Goal: Task Accomplishment & Management: Manage account settings

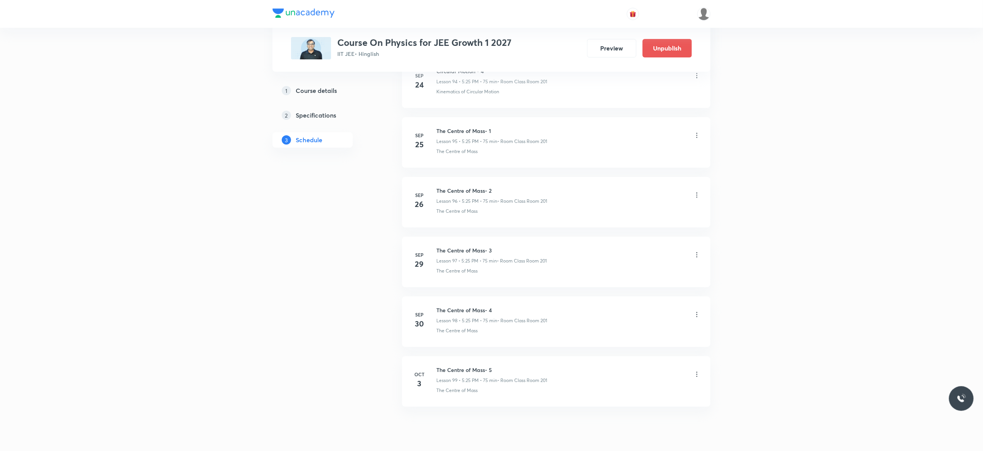
scroll to position [5753, 0]
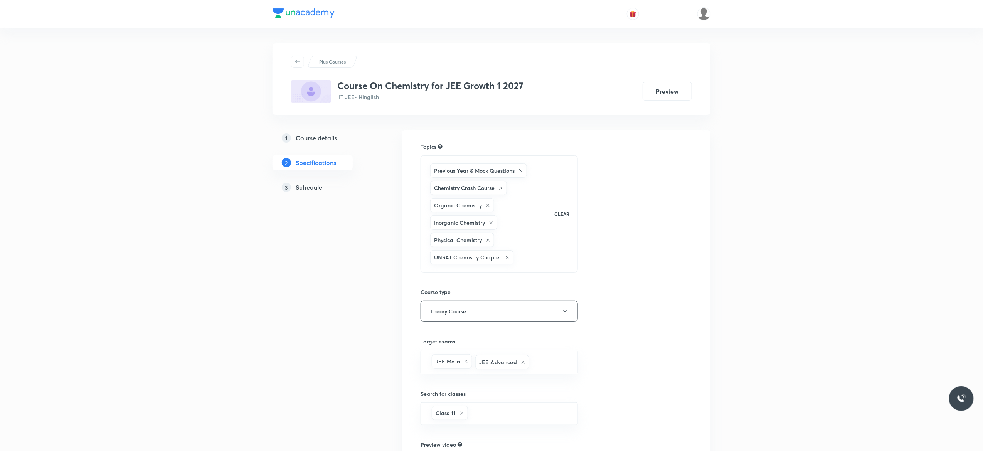
click at [313, 190] on h5 "Schedule" at bounding box center [309, 187] width 27 height 9
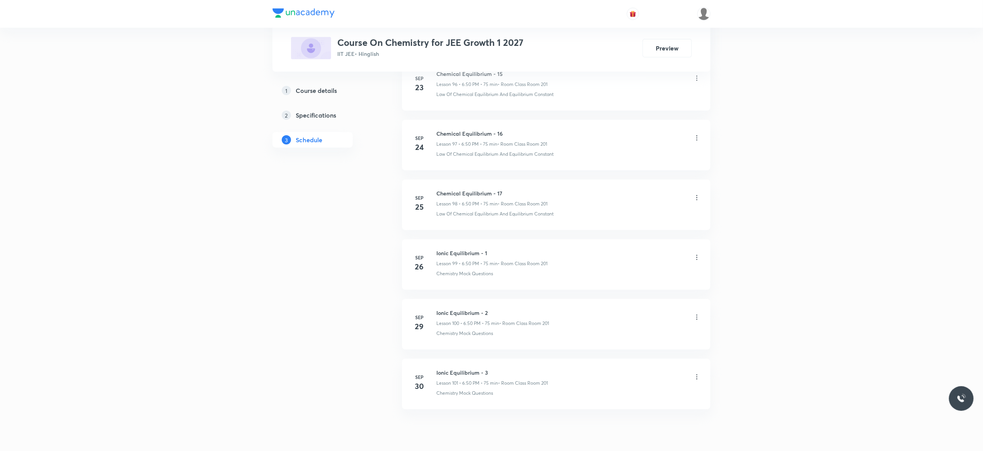
scroll to position [6228, 0]
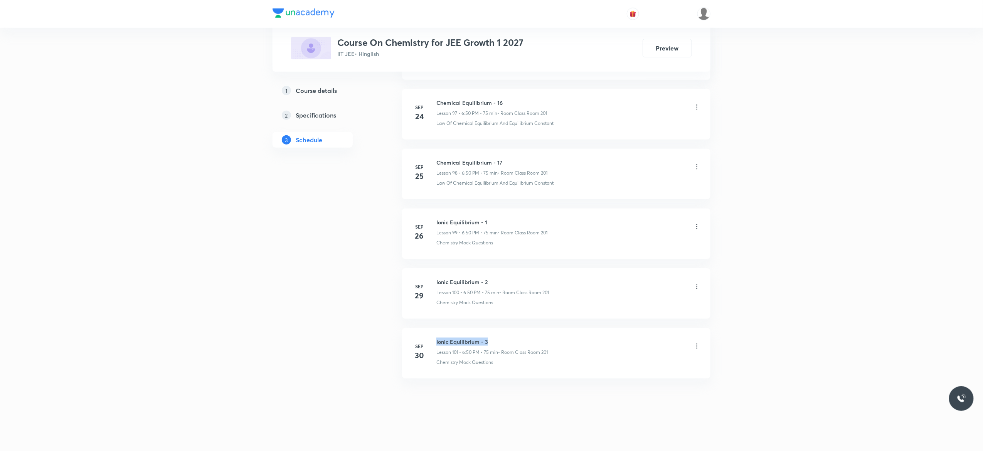
drag, startPoint x: 493, startPoint y: 339, endPoint x: 433, endPoint y: 334, distance: 60.4
click at [433, 334] on li "Sep 30 Ionic Equilibrium - 3 Lesson 101 • 6:50 PM • 75 min • Room Class Room 20…" at bounding box center [556, 353] width 308 height 50
copy h6 "Ionic Equilibrium - 3"
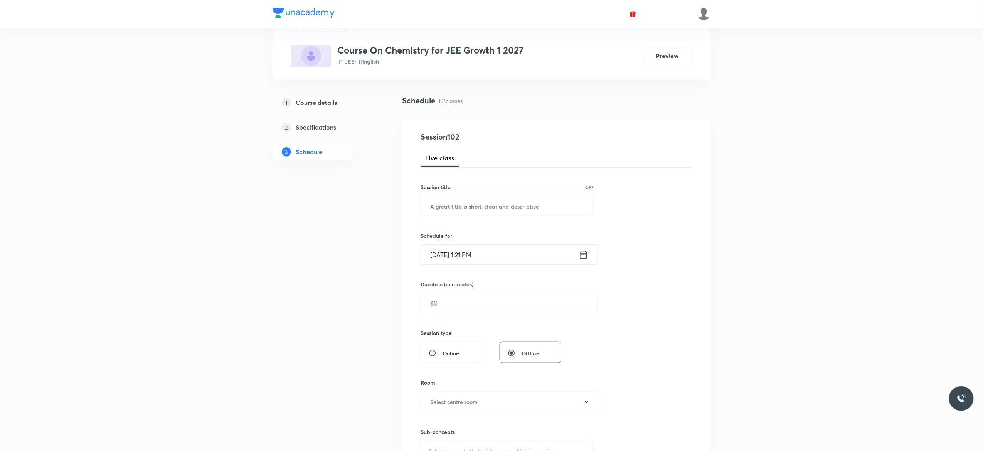
scroll to position [0, 0]
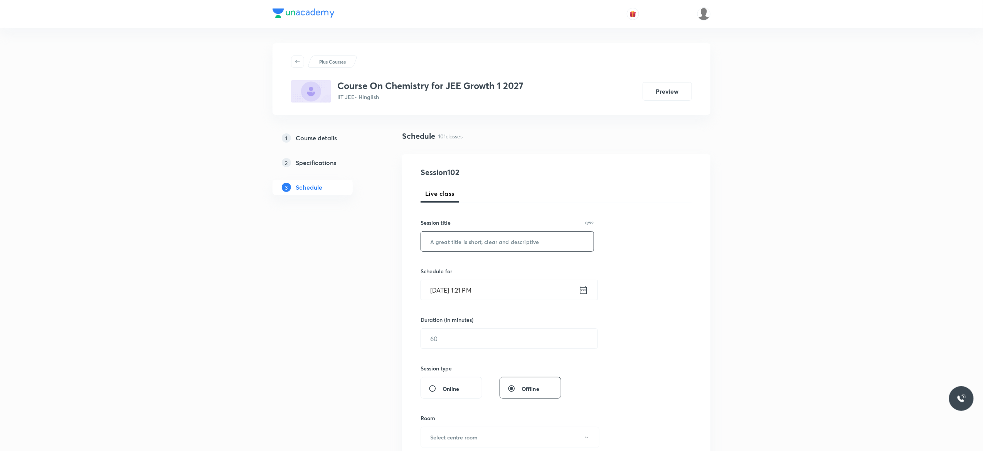
click at [481, 240] on input "text" at bounding box center [507, 242] width 173 height 20
paste input "Ionic Equilibrium - 3"
type input "Ionic Equilibrium - 4"
click at [584, 291] on icon at bounding box center [584, 290] width 10 height 11
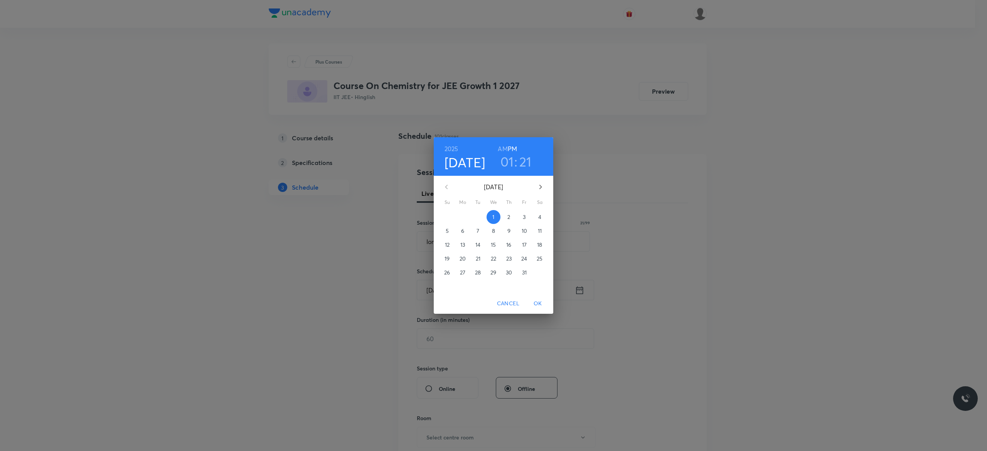
click at [525, 215] on p "3" at bounding box center [524, 217] width 3 height 8
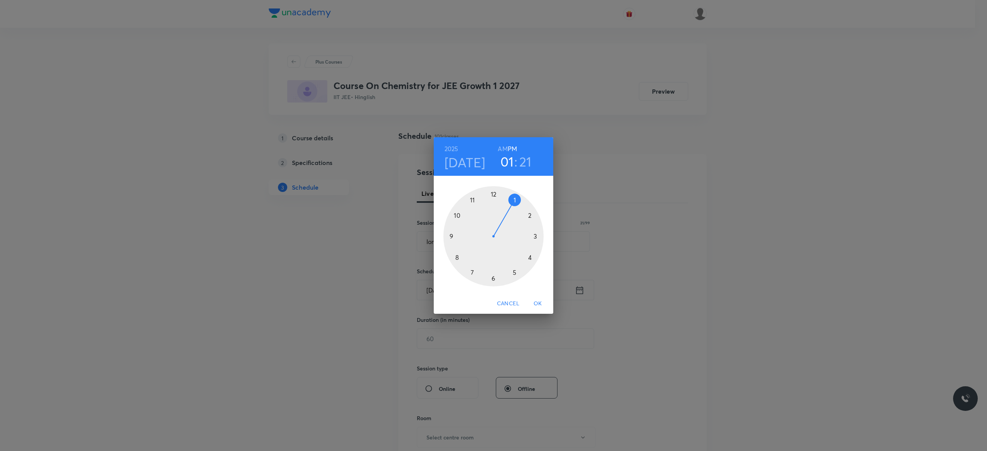
click at [492, 279] on div at bounding box center [493, 236] width 100 height 100
click at [455, 214] on div at bounding box center [493, 236] width 100 height 100
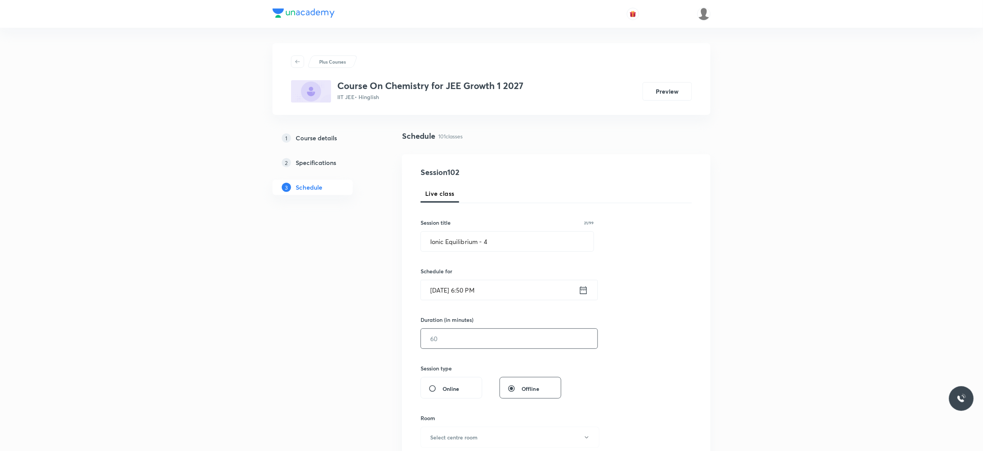
click at [469, 335] on input "text" at bounding box center [509, 339] width 177 height 20
type input "75"
click at [624, 331] on div "Session 102 Live class Session title 21/99 Ionic Equilibrium - 4 ​ Schedule for…" at bounding box center [556, 348] width 271 height 362
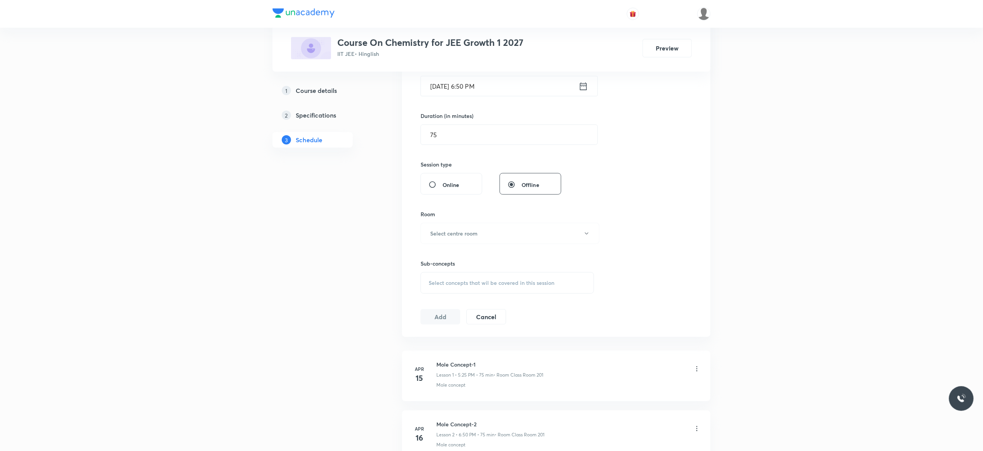
scroll to position [278, 0]
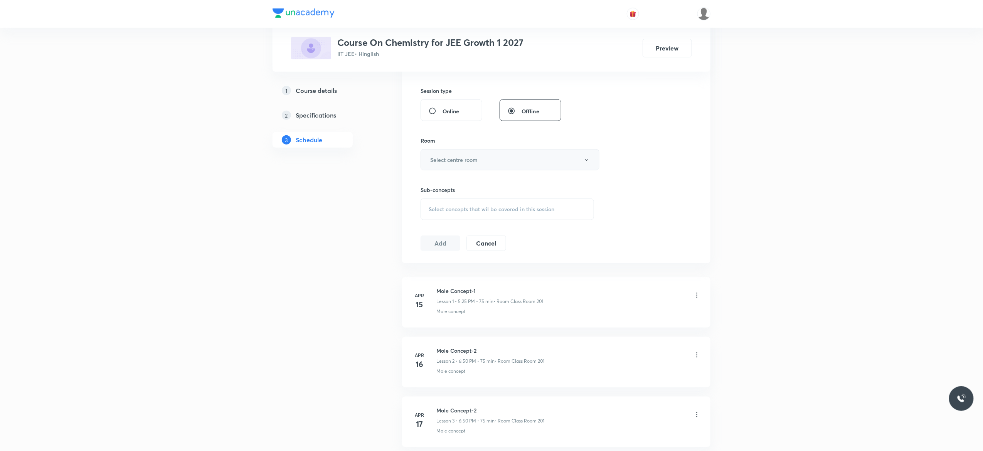
click at [590, 162] on button "Select centre room" at bounding box center [510, 159] width 179 height 21
click at [452, 212] on span "Class Room 201" at bounding box center [506, 214] width 169 height 8
click at [446, 215] on div "Select concepts that wil be covered in this session" at bounding box center [507, 210] width 173 height 22
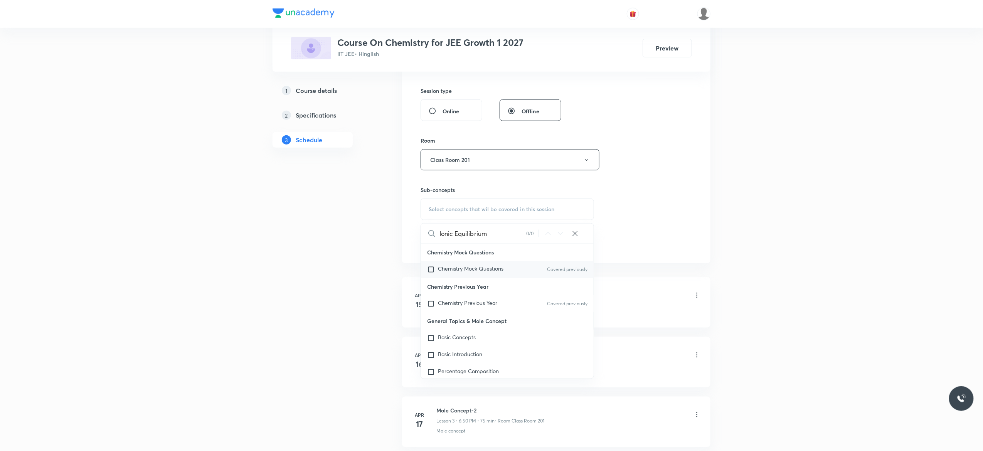
type input "Ionic Equilibrium"
click at [431, 269] on input "checkbox" at bounding box center [432, 270] width 11 height 8
checkbox input "true"
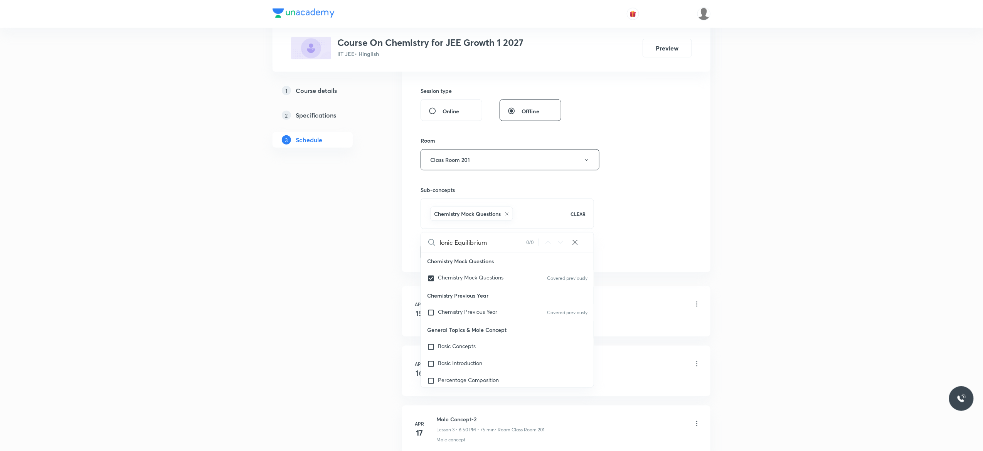
click at [435, 257] on button "Add" at bounding box center [441, 251] width 40 height 15
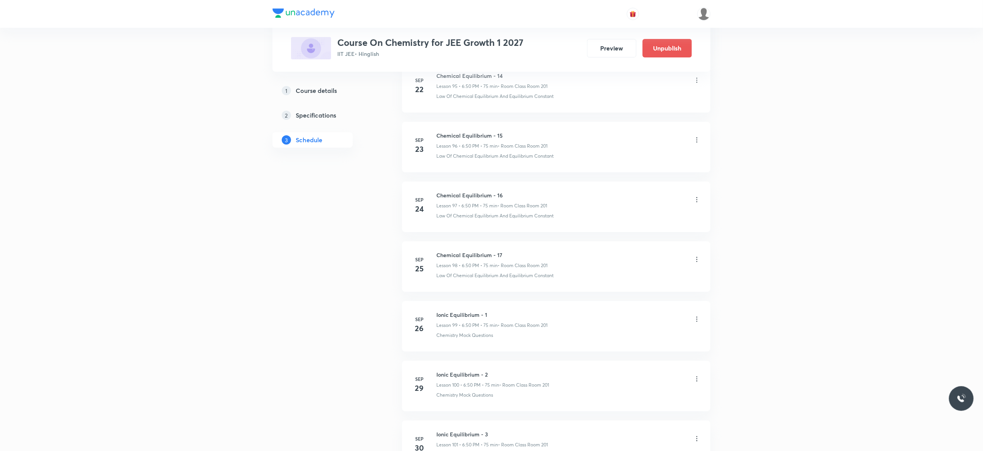
scroll to position [5933, 0]
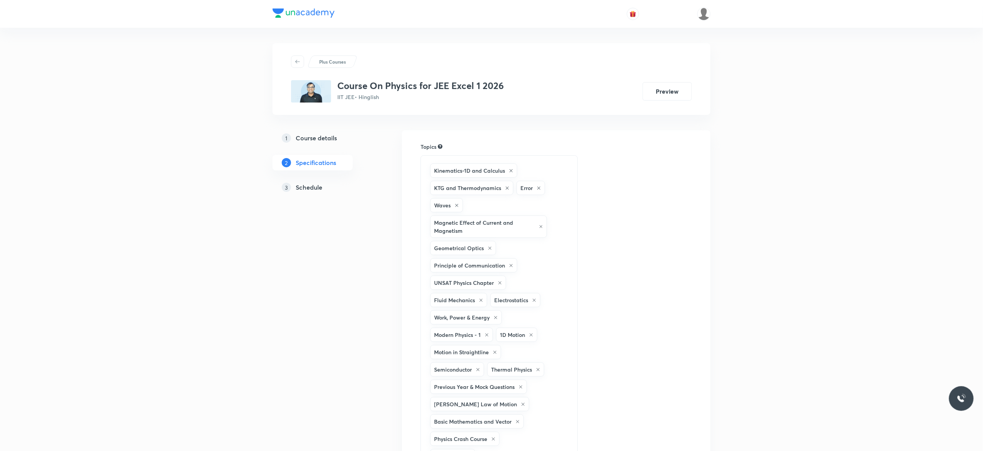
click at [312, 188] on h5 "Schedule" at bounding box center [309, 187] width 27 height 9
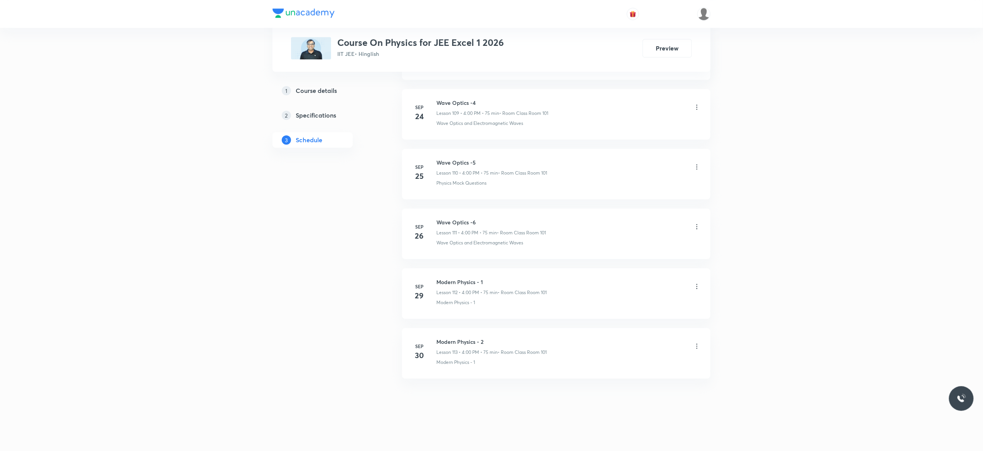
scroll to position [6998, 0]
drag, startPoint x: 488, startPoint y: 337, endPoint x: 435, endPoint y: 334, distance: 52.9
click at [435, 334] on li "Sep 30 Modern Physics - 2 Lesson 113 • 4:00 PM • 75 min • Room Class Room 101 M…" at bounding box center [556, 353] width 308 height 50
copy h6 "Modern Physics - 2"
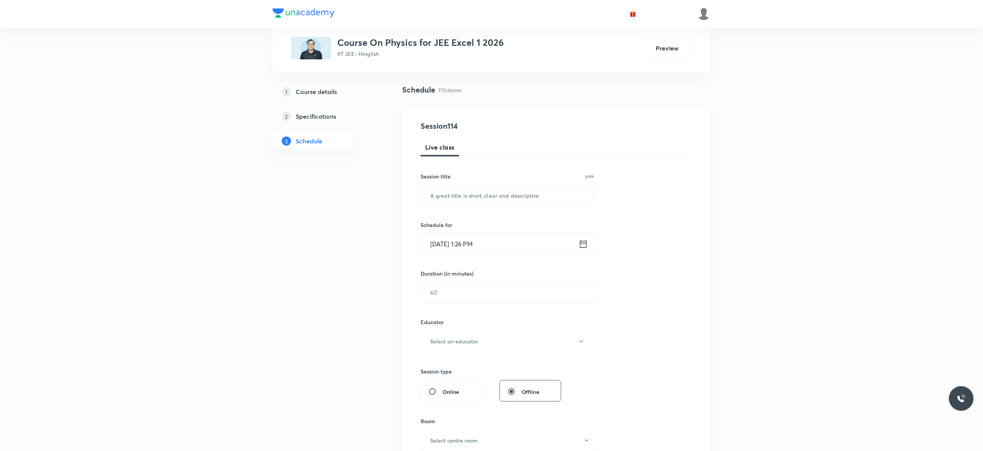
scroll to position [0, 0]
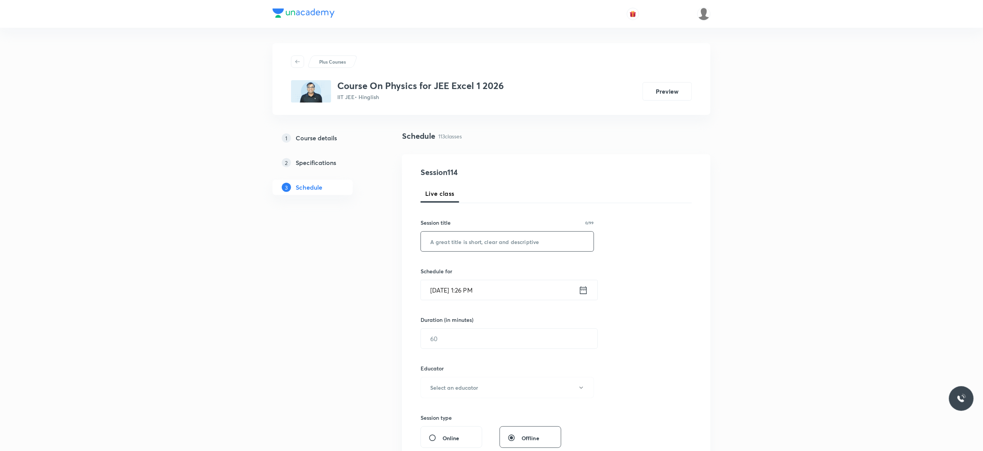
click at [464, 243] on input "text" at bounding box center [507, 242] width 173 height 20
paste input "Modern Physics - 2"
type input "Modern Physics - 3"
click at [584, 288] on icon at bounding box center [584, 290] width 10 height 11
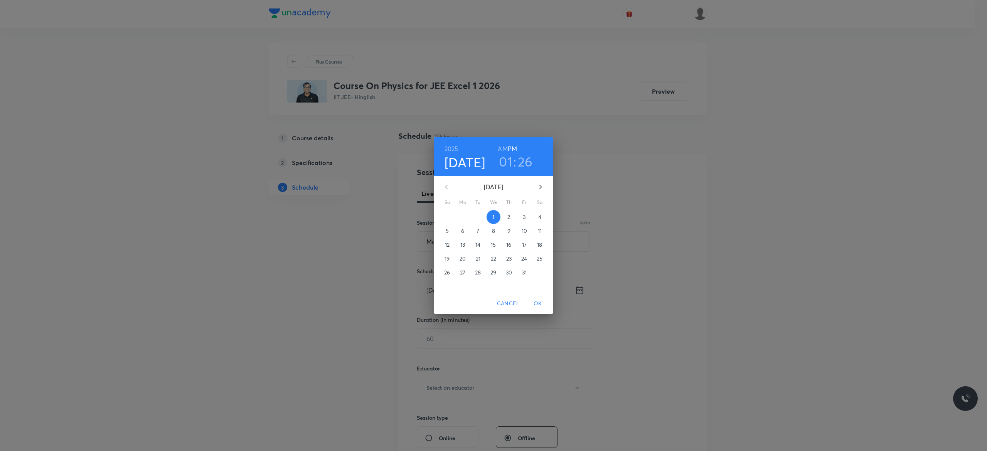
click at [524, 217] on p "3" at bounding box center [524, 217] width 3 height 8
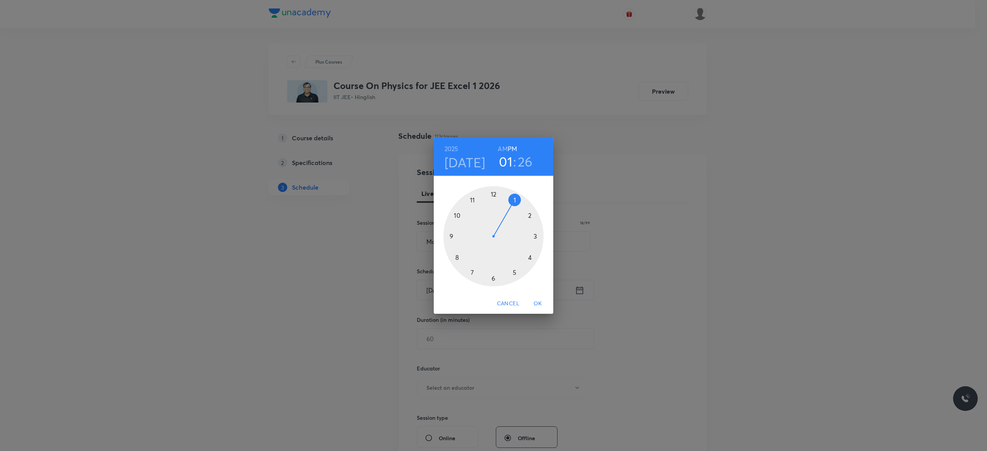
click at [530, 257] on div at bounding box center [493, 236] width 100 height 100
click at [493, 194] on div at bounding box center [493, 236] width 100 height 100
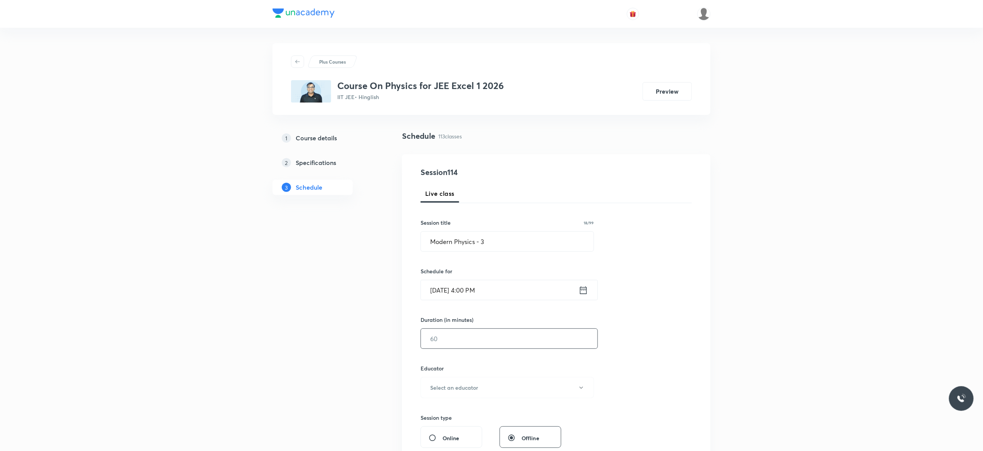
click at [467, 336] on input "text" at bounding box center [509, 339] width 177 height 20
type input "75"
click at [582, 390] on icon "button" at bounding box center [581, 388] width 6 height 6
click at [449, 413] on span "Akash Mishra" at bounding box center [506, 414] width 169 height 8
click at [679, 356] on div "Session 114 Live class Session title 18/99 Modern Physics - 3 ​ Schedule for Oc…" at bounding box center [556, 372] width 271 height 411
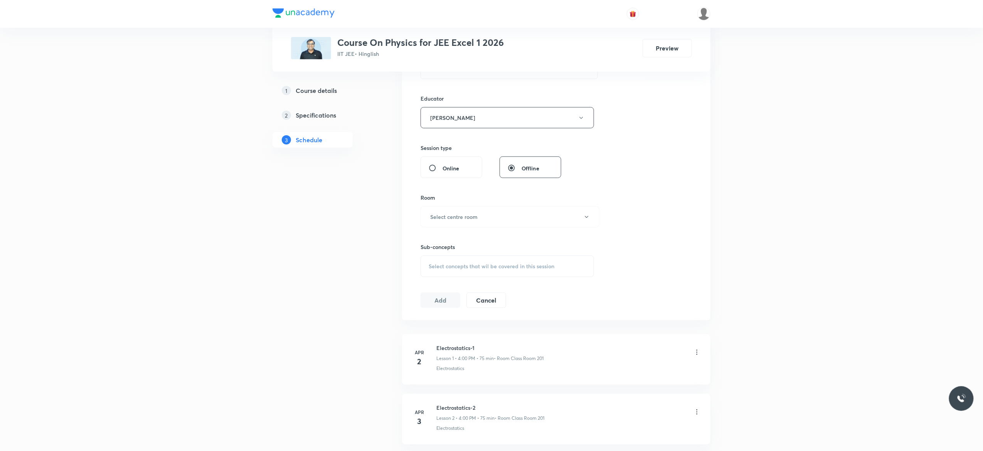
scroll to position [278, 0]
click at [585, 212] on icon "button" at bounding box center [587, 209] width 6 height 6
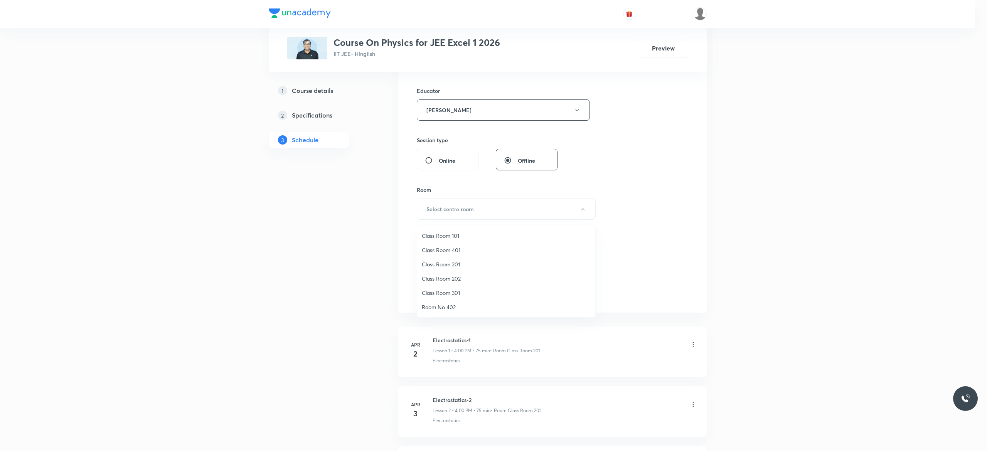
click at [438, 232] on span "Class Room 101" at bounding box center [506, 236] width 169 height 8
click at [434, 266] on div "Select concepts that wil be covered in this session" at bounding box center [507, 259] width 173 height 22
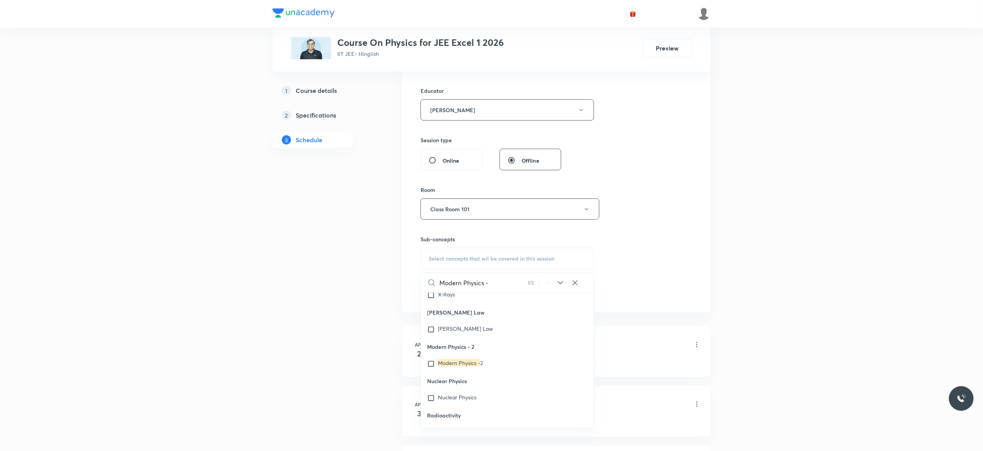
scroll to position [21009, 0]
type input "Modern Physics"
click at [430, 233] on input "checkbox" at bounding box center [432, 229] width 11 height 8
checkbox input "true"
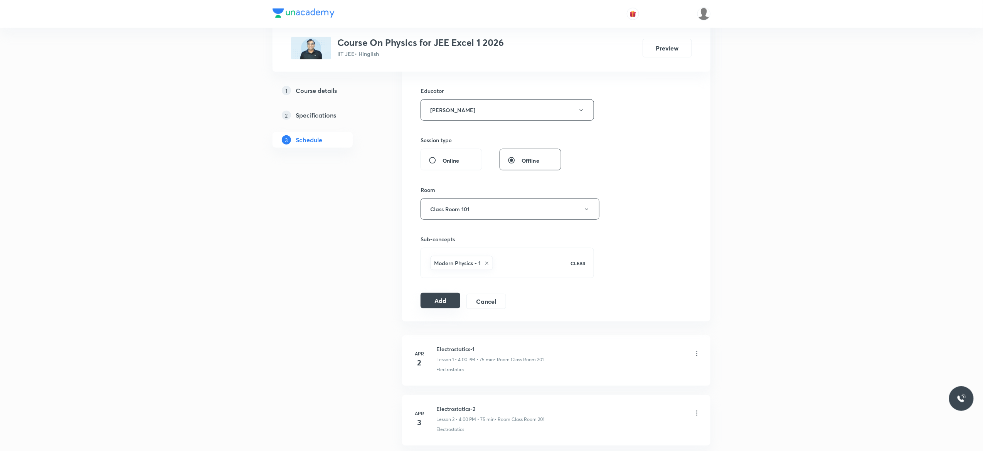
click at [432, 301] on button "Add" at bounding box center [441, 300] width 40 height 15
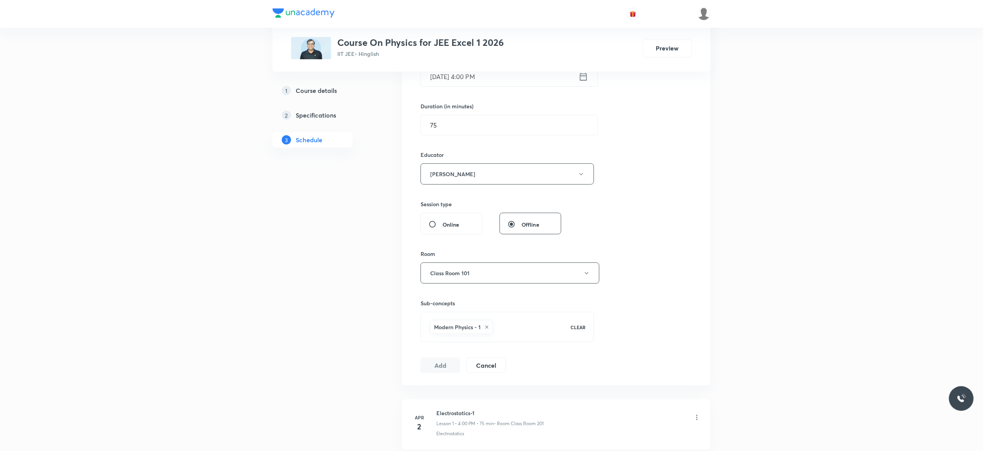
scroll to position [216, 0]
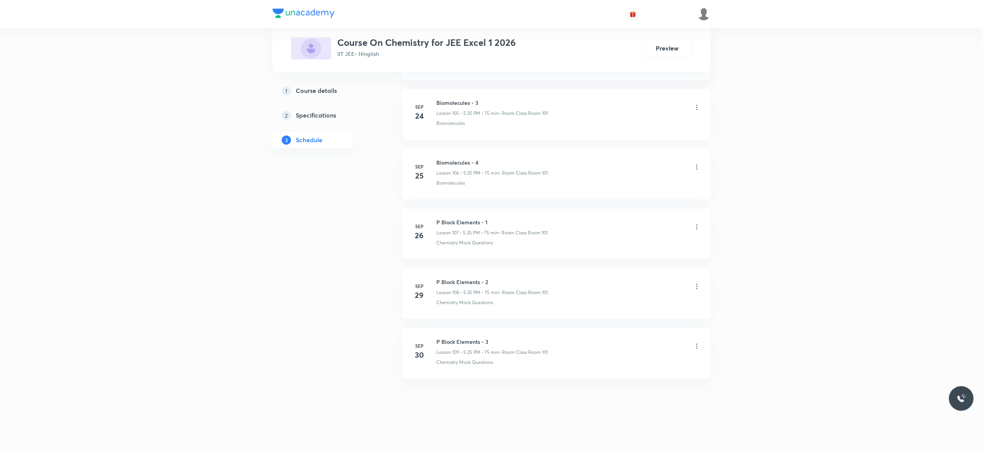
scroll to position [6709, 0]
drag, startPoint x: 494, startPoint y: 337, endPoint x: 436, endPoint y: 338, distance: 58.2
click at [436, 338] on div "Sep 30 P Block Elements - 3 Lesson 109 • 5:25 PM • 75 min • Room Class Room 101…" at bounding box center [556, 352] width 289 height 28
copy h6 "P Block Elements - 3"
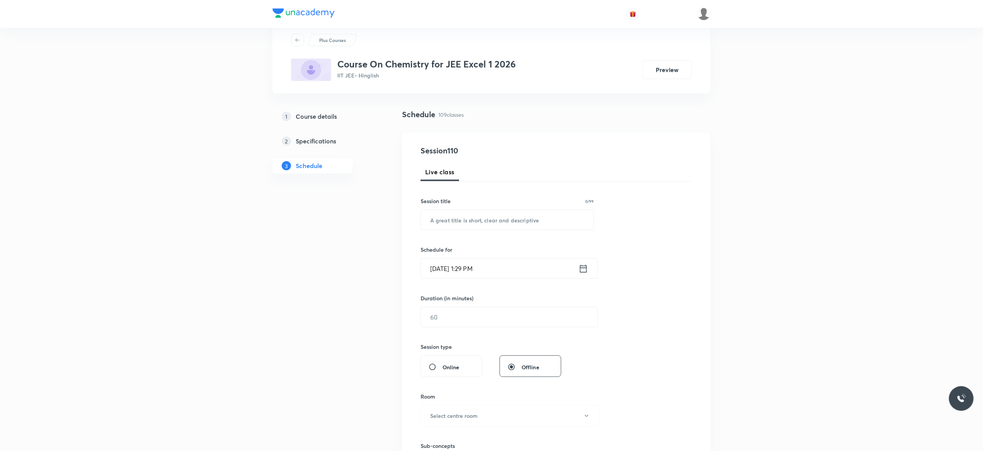
scroll to position [0, 0]
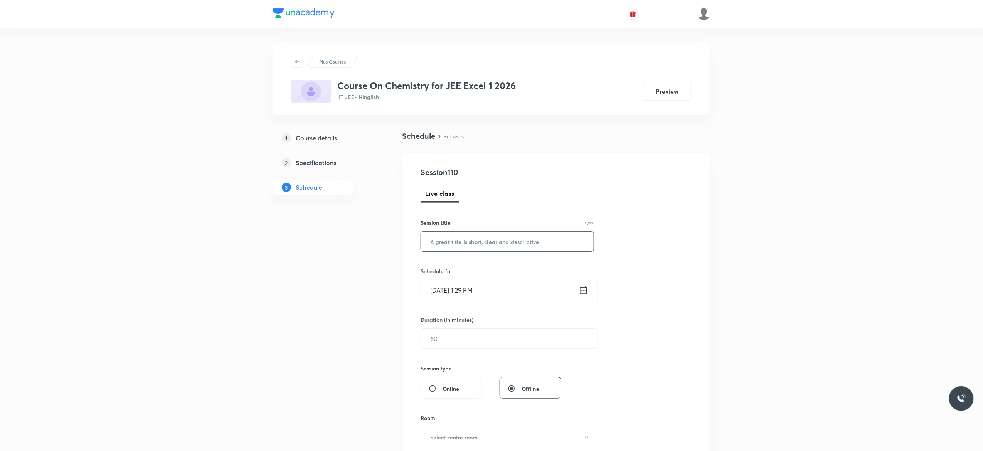
click at [480, 242] on input "text" at bounding box center [507, 242] width 173 height 20
paste input "P Block Elements - 3"
type input "P Block Elements - 4"
click at [584, 291] on icon at bounding box center [584, 290] width 10 height 11
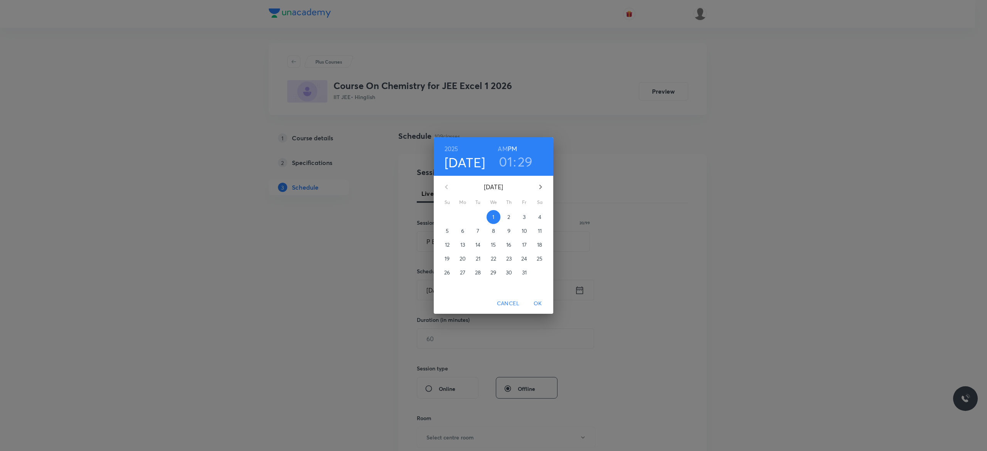
click at [525, 218] on p "3" at bounding box center [524, 217] width 3 height 8
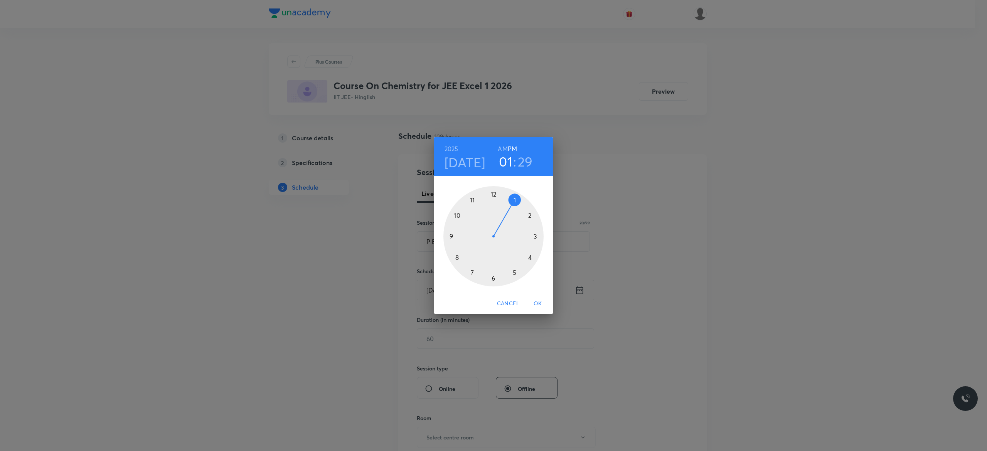
click at [514, 273] on div at bounding box center [493, 236] width 100 height 100
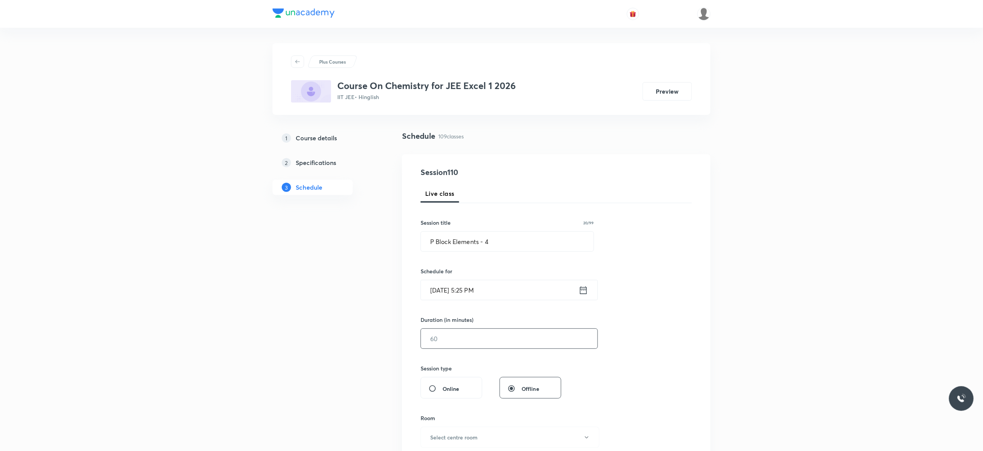
click at [474, 338] on input "text" at bounding box center [509, 339] width 177 height 20
type input "75"
click at [671, 321] on div "Session 110 Live class Session title 20/99 P Block Elements - 4 ​ Schedule for …" at bounding box center [556, 348] width 271 height 362
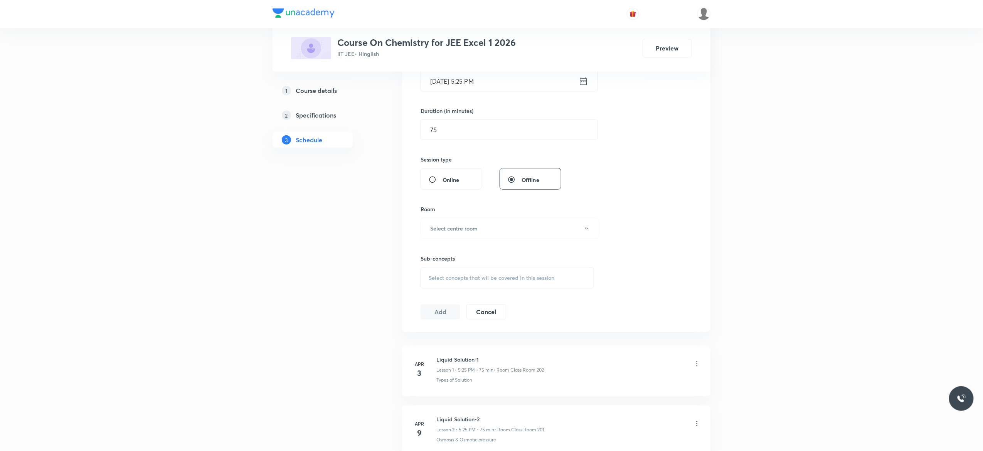
scroll to position [247, 0]
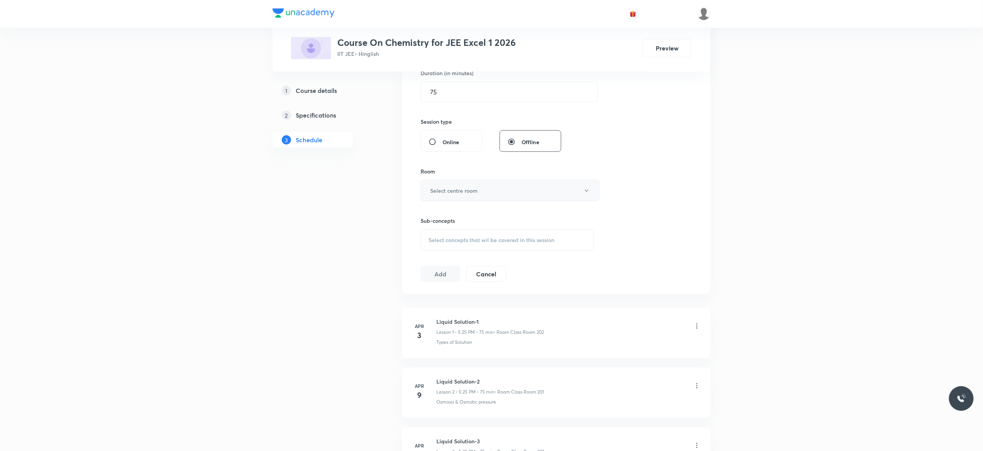
click at [587, 194] on icon "button" at bounding box center [587, 191] width 6 height 6
click at [455, 216] on span "Class Room 101" at bounding box center [506, 217] width 169 height 8
click at [441, 243] on span "Select concepts that wil be covered in this session" at bounding box center [492, 240] width 126 height 6
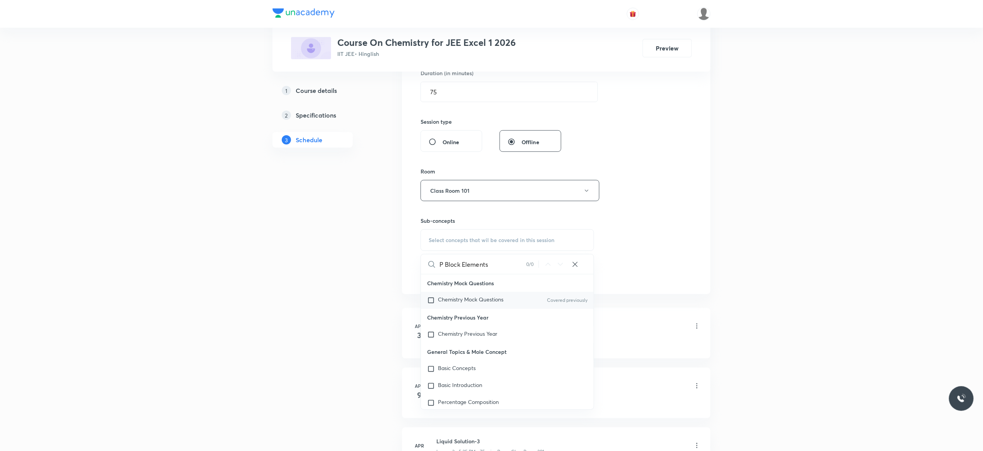
type input "P Block Elements"
click at [431, 301] on input "checkbox" at bounding box center [432, 300] width 11 height 8
checkbox input "true"
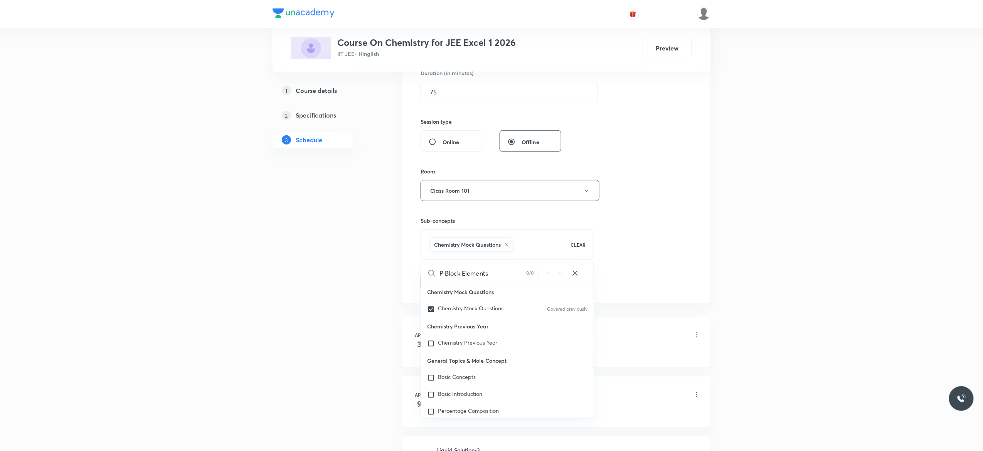
click at [436, 284] on button "Add" at bounding box center [441, 281] width 40 height 15
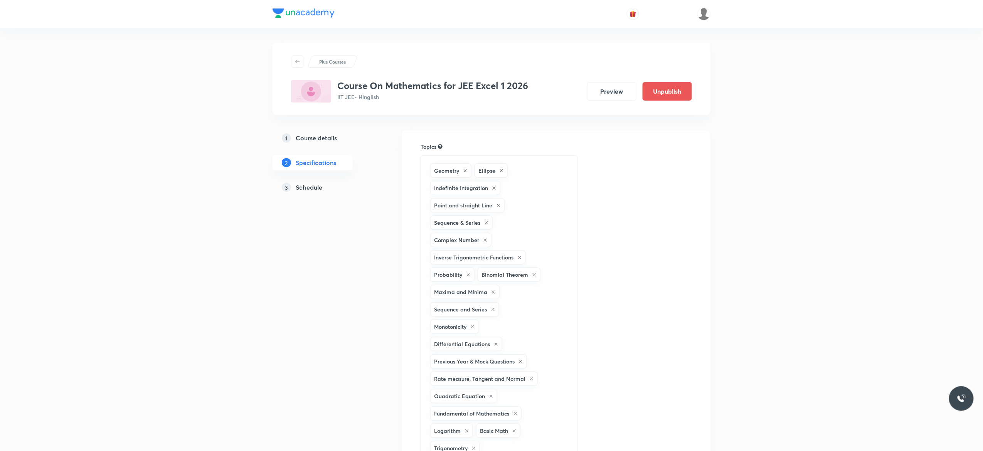
click at [305, 187] on h5 "Schedule" at bounding box center [309, 187] width 27 height 9
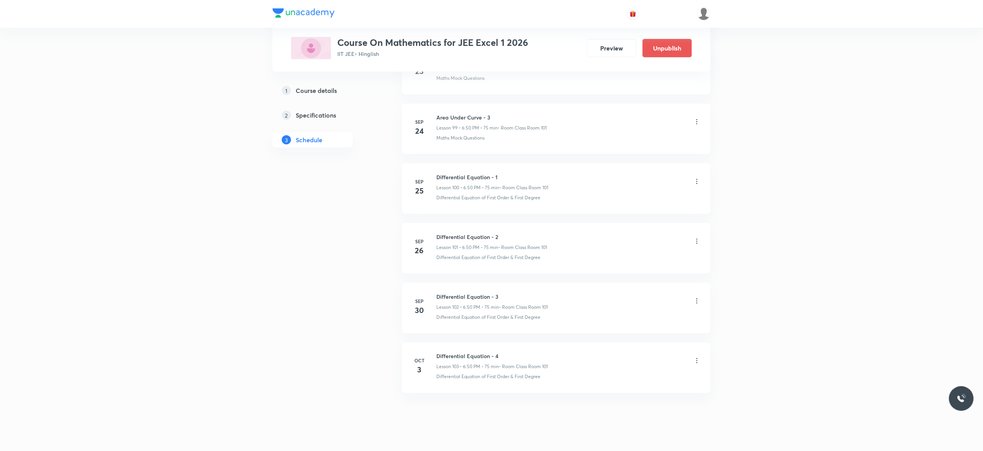
scroll to position [6348, 0]
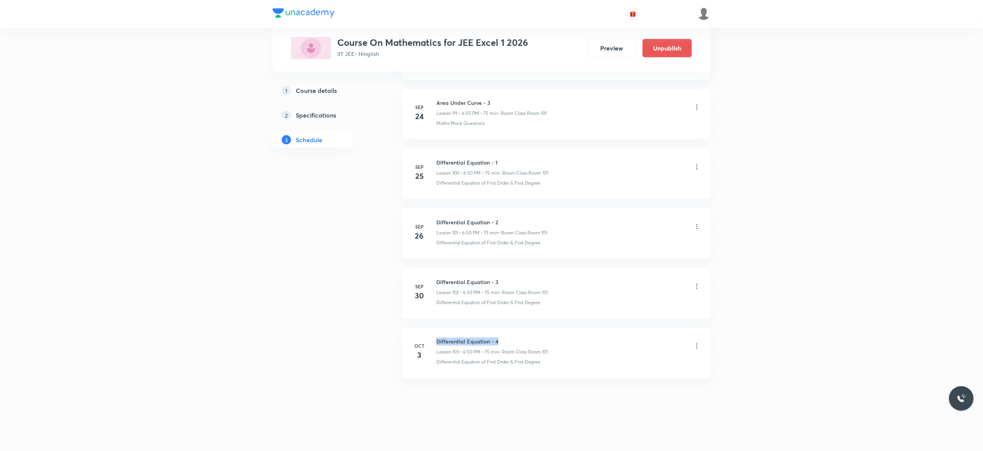
drag, startPoint x: 503, startPoint y: 339, endPoint x: 434, endPoint y: 333, distance: 69.3
click at [434, 333] on li "[DATE] Differential Equation - 4 Lesson 103 • 6:50 PM • 75 min • Room Class Roo…" at bounding box center [556, 353] width 308 height 50
copy h6 "Differential Equation - 4"
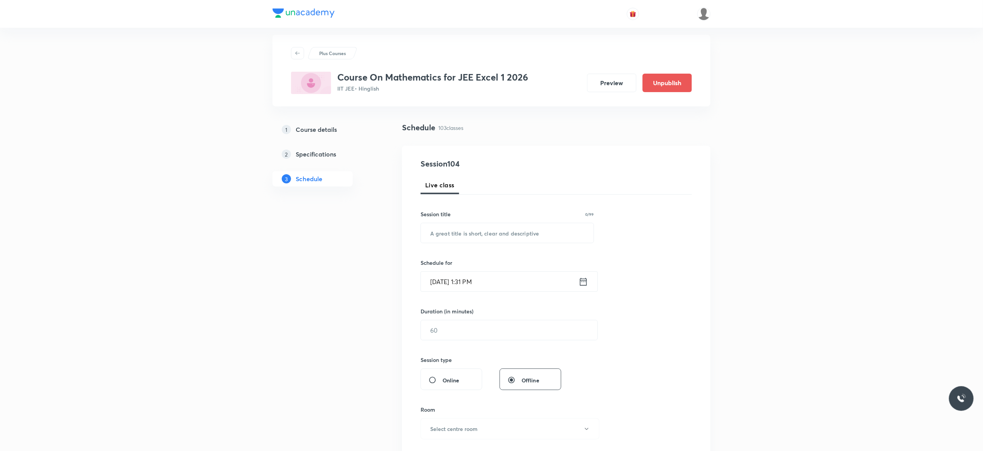
scroll to position [0, 0]
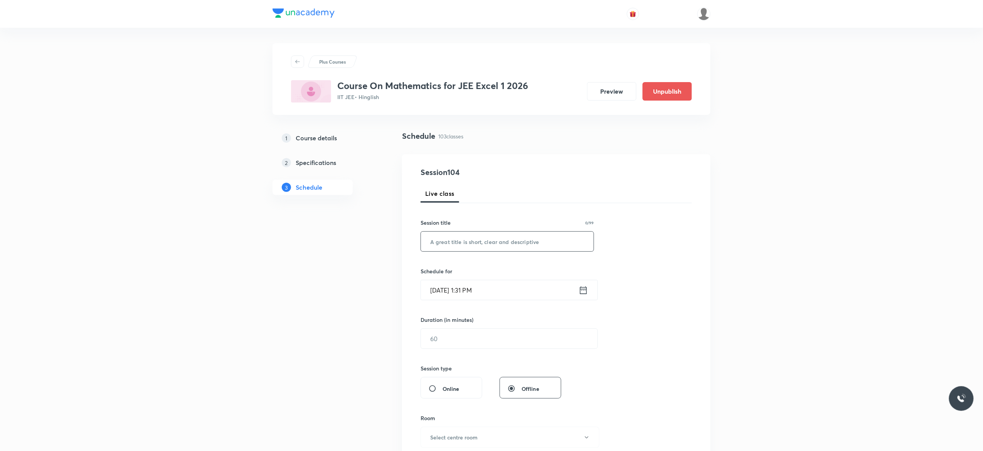
click at [481, 240] on input "text" at bounding box center [507, 242] width 173 height 20
paste input "Differential Equation - 4"
type input "Differential Equation - 5"
click at [584, 292] on icon at bounding box center [584, 290] width 10 height 11
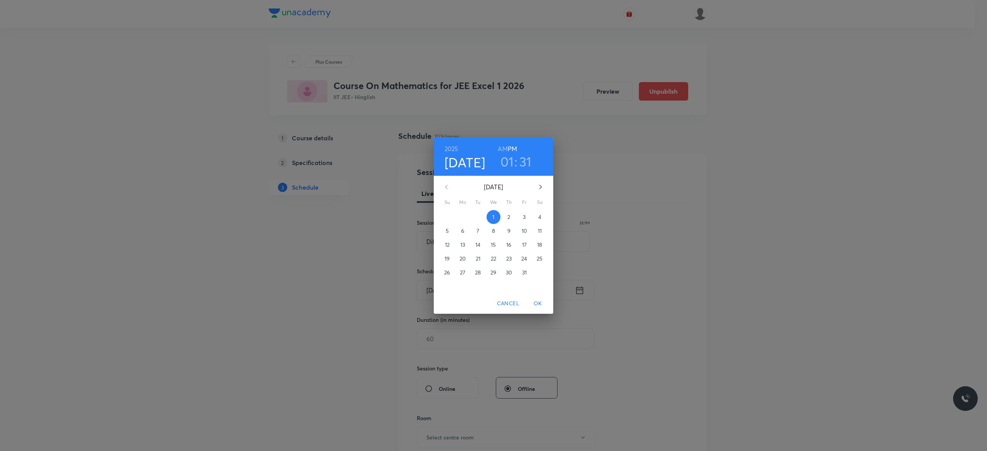
click at [525, 217] on p "3" at bounding box center [524, 217] width 3 height 8
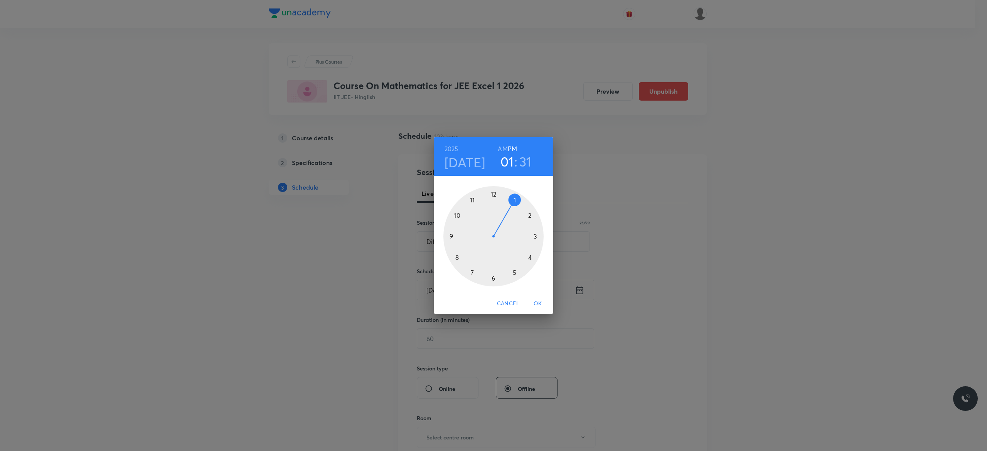
click at [492, 279] on div at bounding box center [493, 236] width 100 height 100
click at [458, 216] on div at bounding box center [493, 236] width 100 height 100
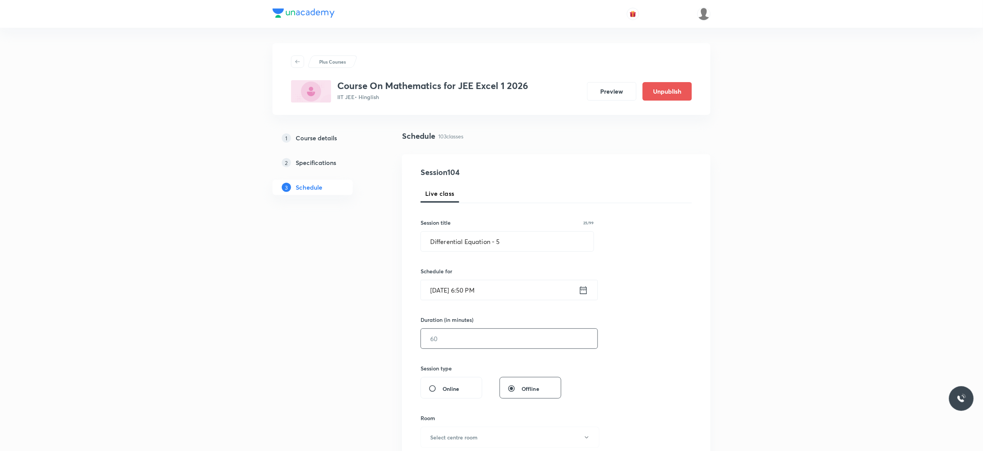
click at [463, 338] on input "text" at bounding box center [509, 339] width 177 height 20
type input "75"
click at [649, 342] on div "Session 104 Live class Session title 25/99 Differential Equation - 5 ​ Schedule…" at bounding box center [556, 348] width 271 height 362
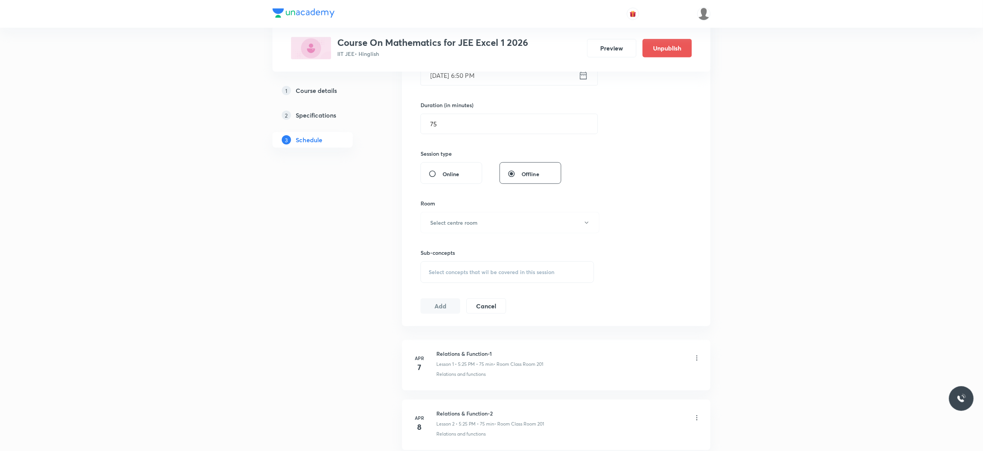
scroll to position [308, 0]
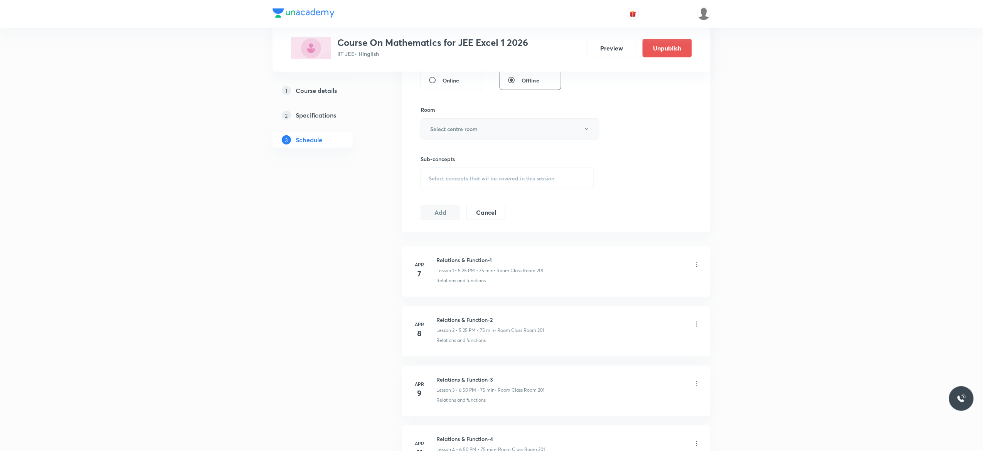
click at [587, 132] on icon "button" at bounding box center [587, 129] width 6 height 6
click at [475, 151] on span "Class Room 101" at bounding box center [506, 155] width 169 height 8
click at [442, 184] on div "Select concepts that wil be covered in this session" at bounding box center [507, 179] width 173 height 22
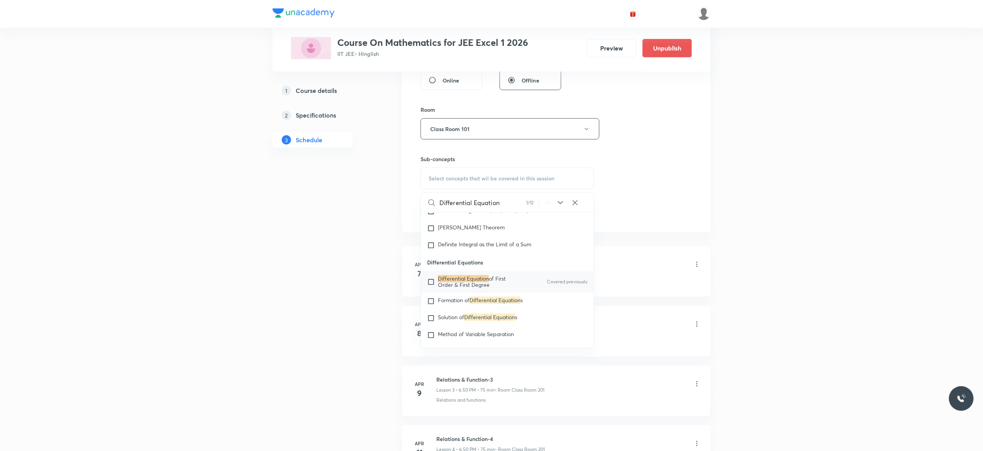
scroll to position [6814, 0]
type input "Differential Equation"
click at [431, 288] on input "checkbox" at bounding box center [432, 282] width 11 height 12
checkbox input "true"
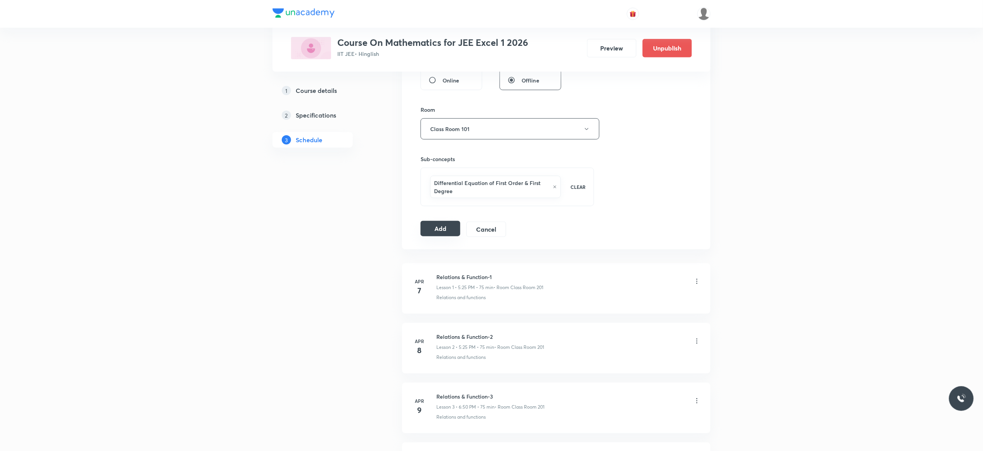
click at [436, 236] on button "Add" at bounding box center [441, 228] width 40 height 15
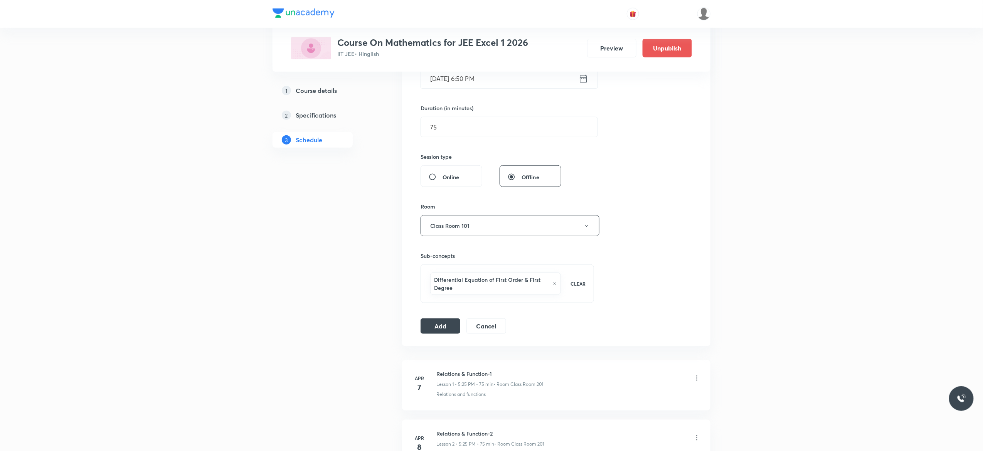
scroll to position [308, 0]
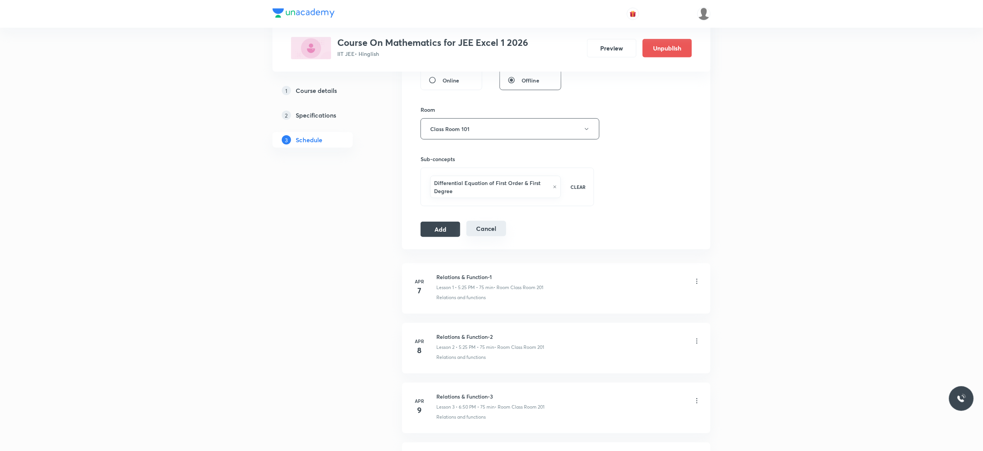
click at [485, 231] on button "Cancel" at bounding box center [486, 228] width 40 height 15
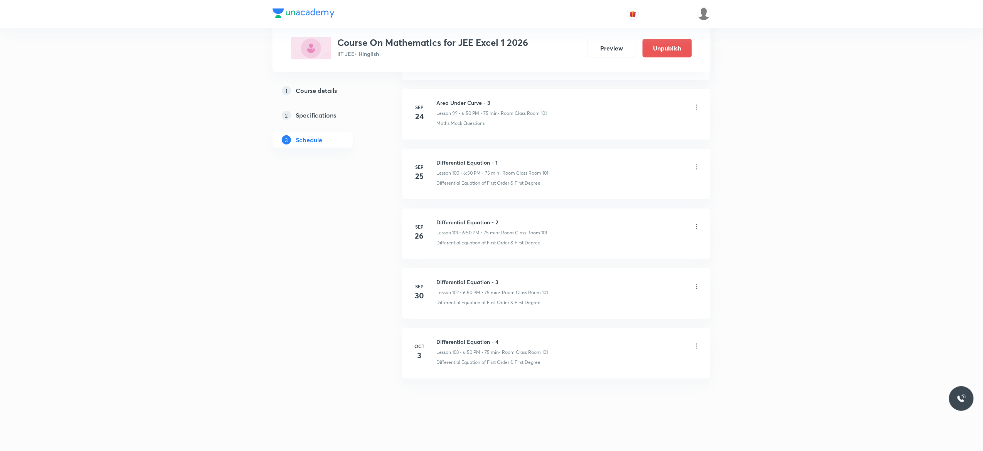
scroll to position [5993, 0]
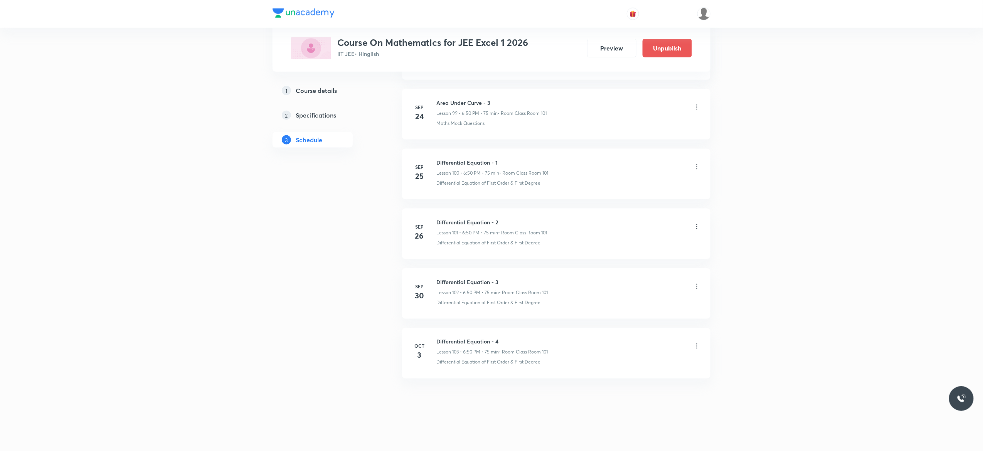
scroll to position [6348, 0]
drag, startPoint x: 481, startPoint y: 337, endPoint x: 433, endPoint y: 337, distance: 47.8
click at [433, 337] on li "Sep 30 Hydrocarbon - 2 Lesson 119 • 9:00 AM • 90 min • Room Class Room 101 Nami…" at bounding box center [556, 353] width 308 height 50
copy h6 "Hydrocarbon - 2"
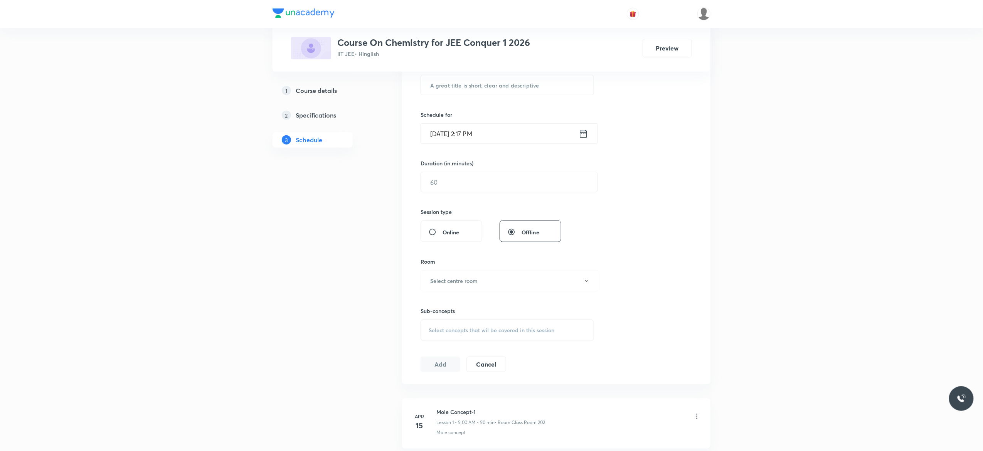
scroll to position [0, 0]
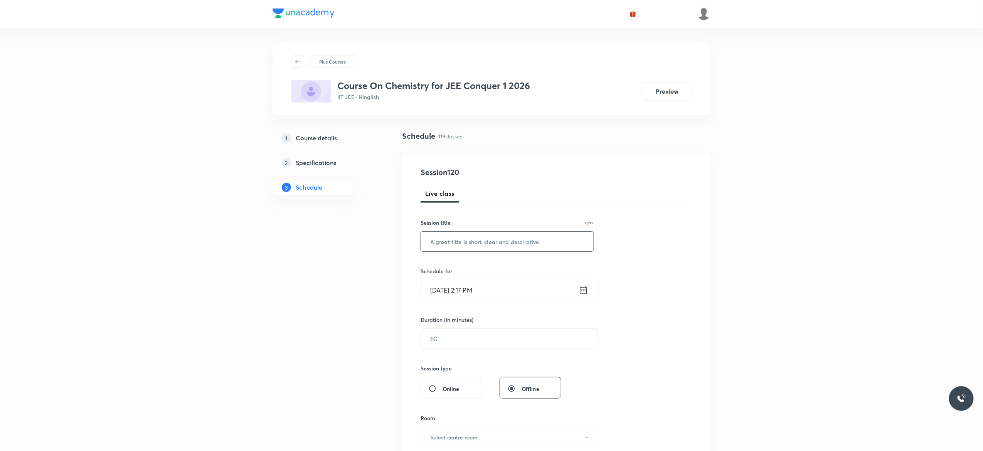
click at [480, 242] on input "text" at bounding box center [507, 242] width 173 height 20
paste input "Hydrocarbon - 2"
type input "Hydrocarbon - 3"
click at [585, 293] on icon at bounding box center [584, 290] width 10 height 11
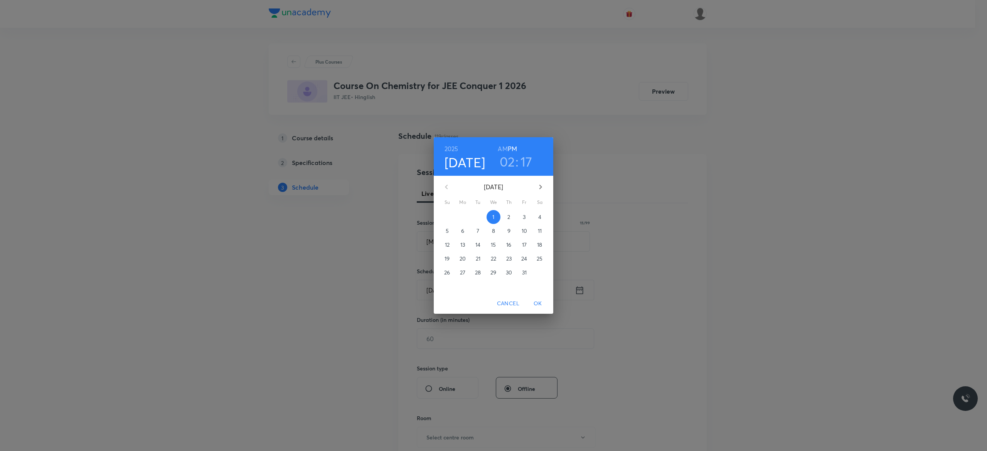
click at [523, 215] on p "3" at bounding box center [524, 217] width 3 height 8
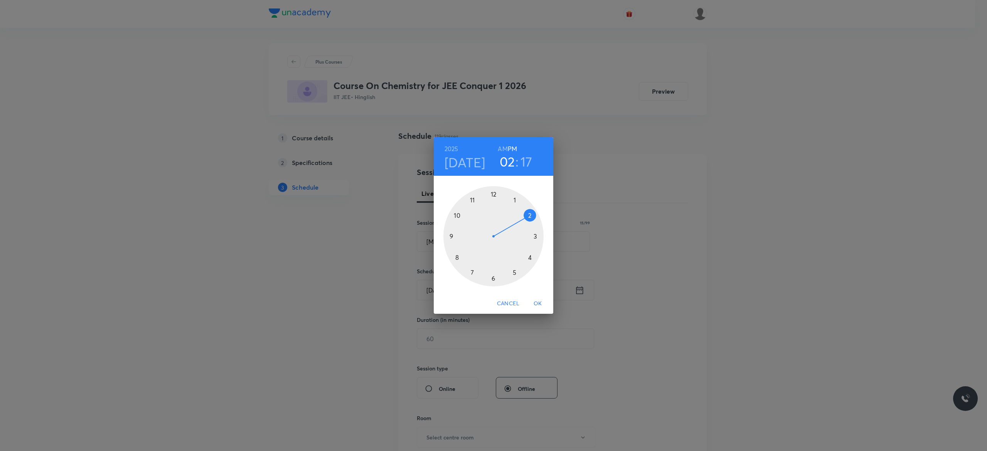
click at [502, 146] on h6 "AM" at bounding box center [503, 148] width 10 height 11
click at [450, 237] on div at bounding box center [493, 236] width 100 height 100
click at [493, 193] on div at bounding box center [493, 236] width 100 height 100
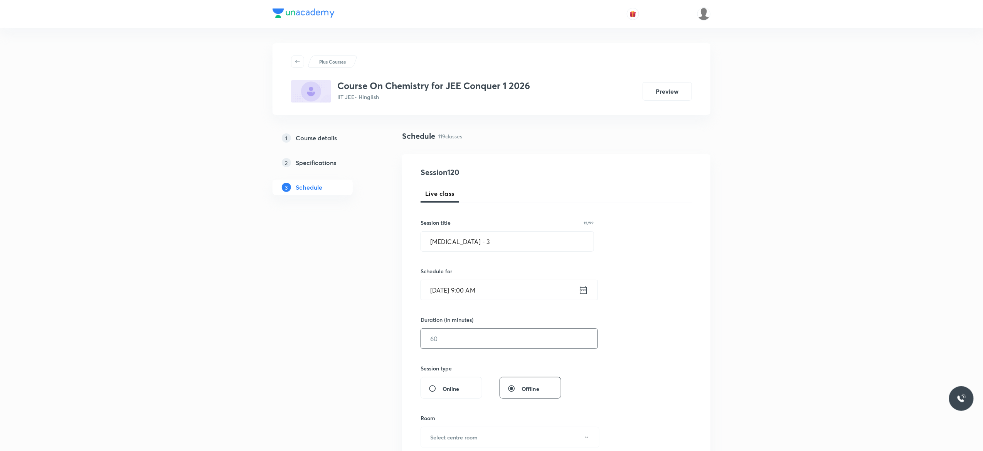
click at [471, 339] on input "text" at bounding box center [509, 339] width 177 height 20
type input "90"
click at [613, 391] on div "Session 120 Live class Session title 15/99 Hydrocarbon - 3 ​ Schedule for Oct 3…" at bounding box center [556, 348] width 271 height 362
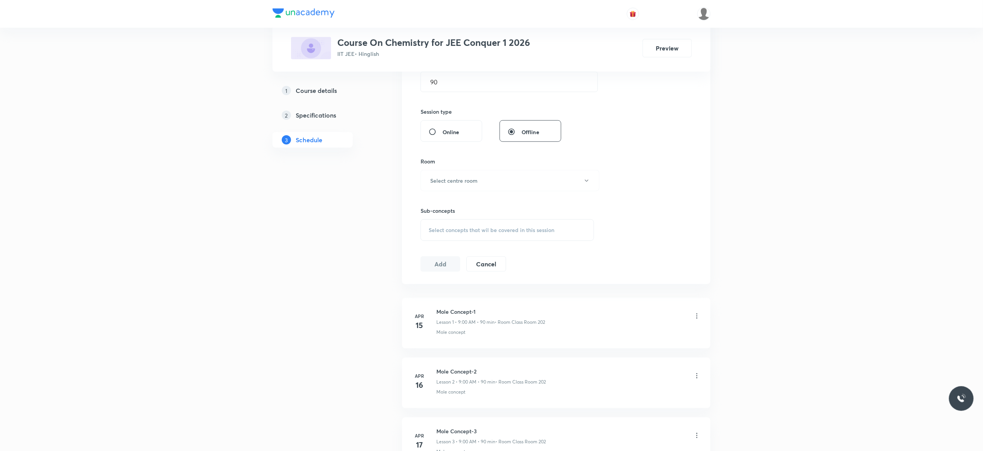
scroll to position [278, 0]
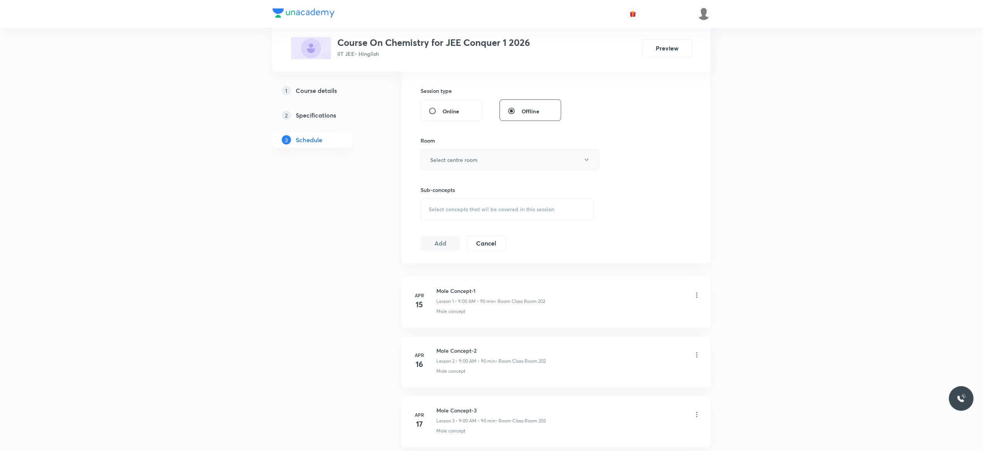
click at [585, 166] on button "Select centre room" at bounding box center [510, 159] width 179 height 21
click at [452, 186] on span "Class Room 101" at bounding box center [506, 186] width 169 height 8
click at [437, 214] on div "Select concepts that wil be covered in this session" at bounding box center [507, 210] width 173 height 22
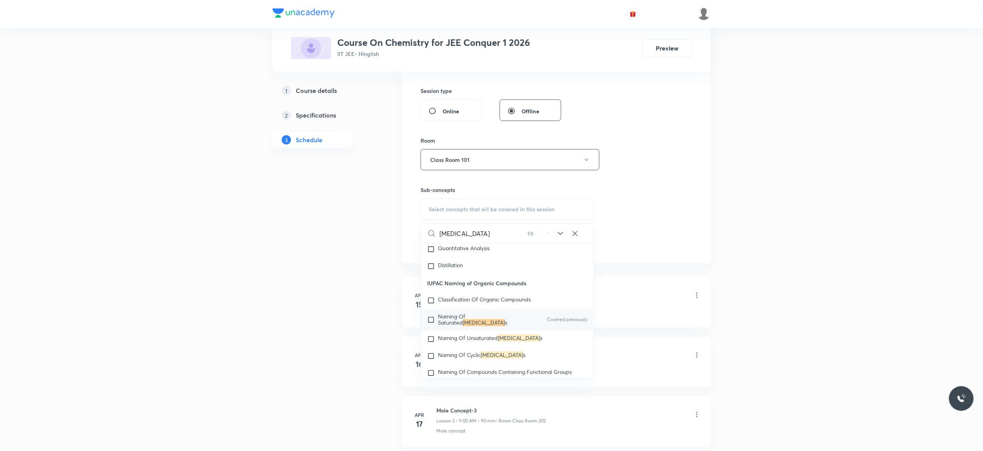
scroll to position [12552, 0]
type input "Hydrocarbon"
click at [431, 324] on input "checkbox" at bounding box center [432, 318] width 11 height 12
checkbox input "true"
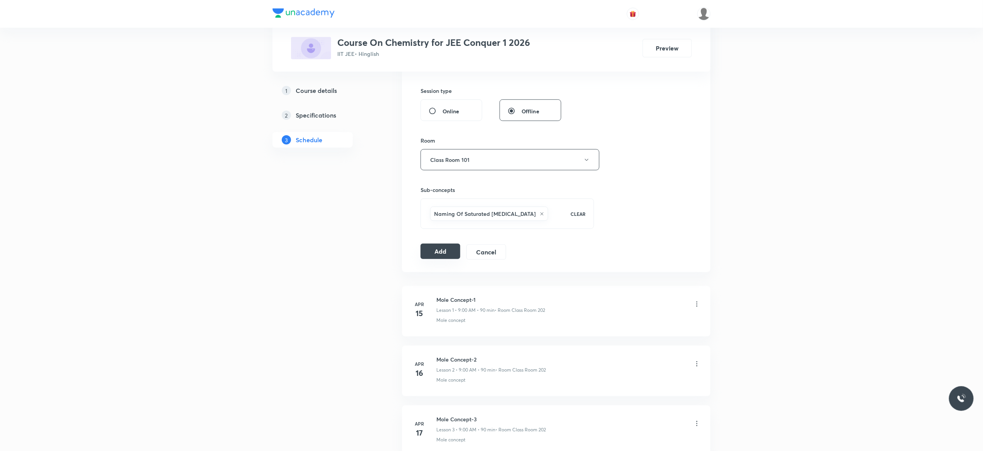
click at [436, 253] on button "Add" at bounding box center [441, 251] width 40 height 15
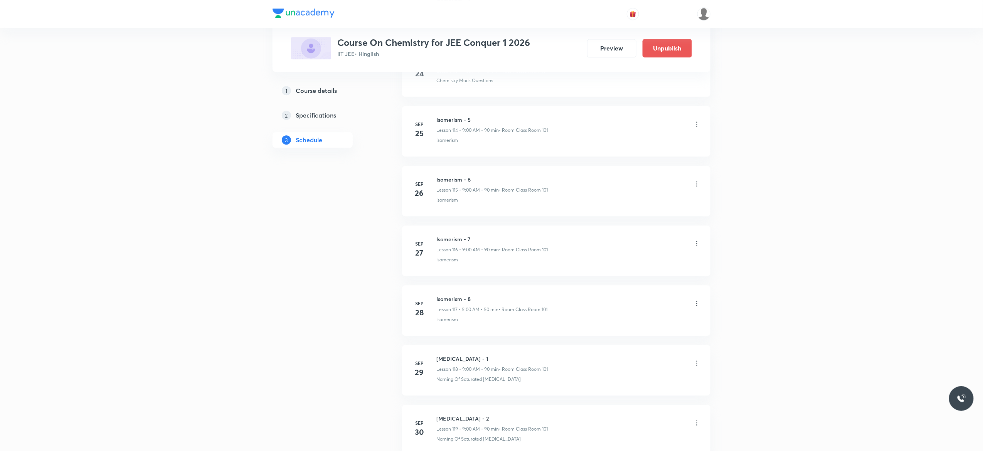
scroll to position [7013, 0]
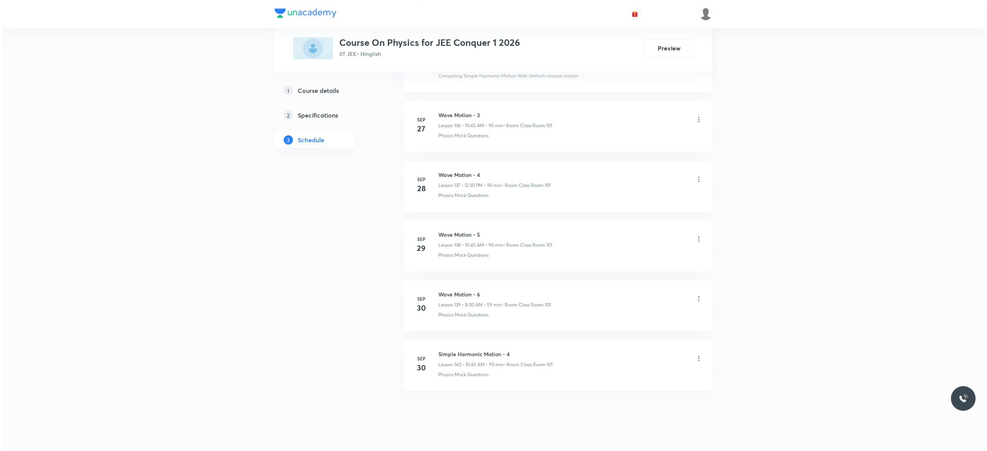
scroll to position [8618, 0]
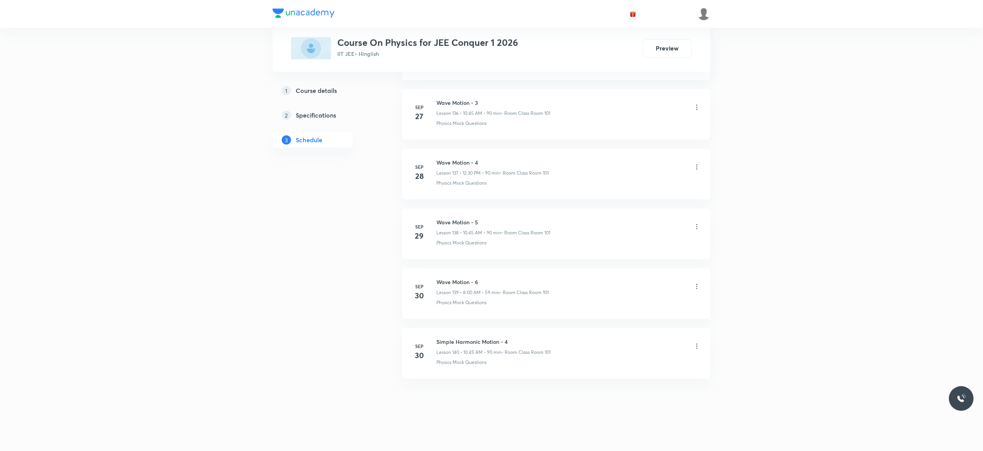
click at [697, 345] on icon at bounding box center [697, 346] width 8 height 8
click at [634, 363] on li "Edit" at bounding box center [654, 366] width 84 height 14
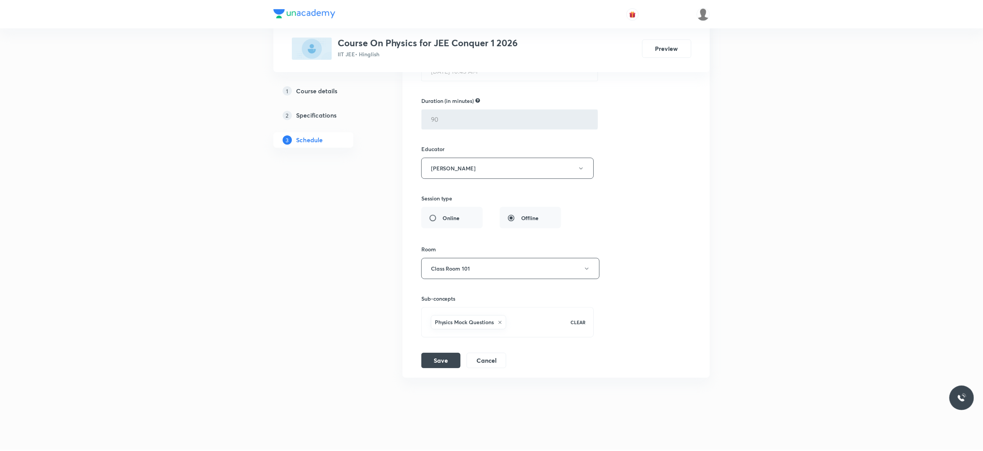
scroll to position [8561, 0]
click at [489, 360] on button "Cancel" at bounding box center [486, 360] width 40 height 15
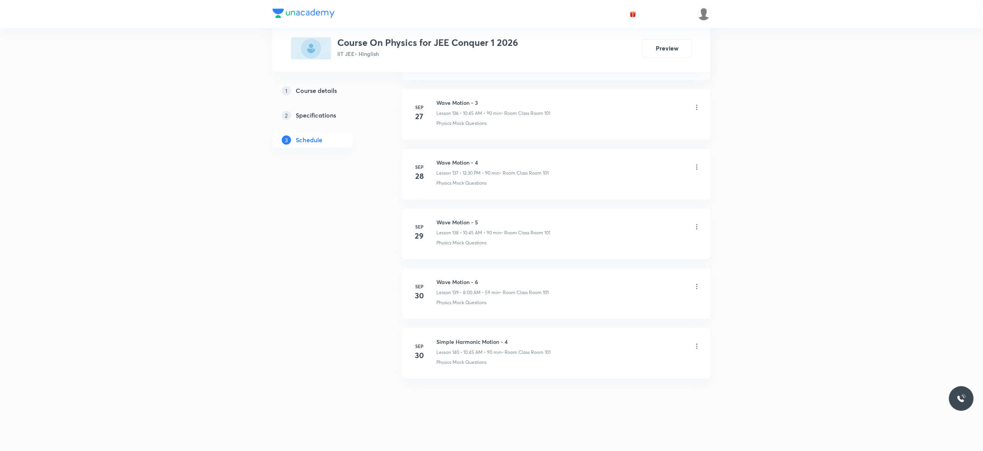
scroll to position [8213, 0]
drag, startPoint x: 488, startPoint y: 281, endPoint x: 435, endPoint y: 280, distance: 52.8
click at [435, 280] on div "Sep 30 Wave Motion - 6 Lesson 139 • 8:00 AM • 59 min • Room Class Room 101 Phys…" at bounding box center [556, 292] width 289 height 28
copy h6 "Wave Motion - 6"
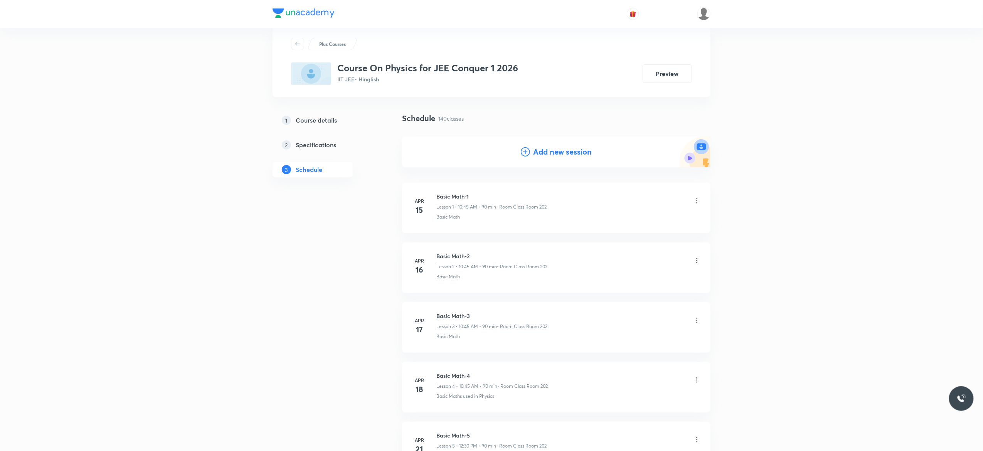
scroll to position [0, 0]
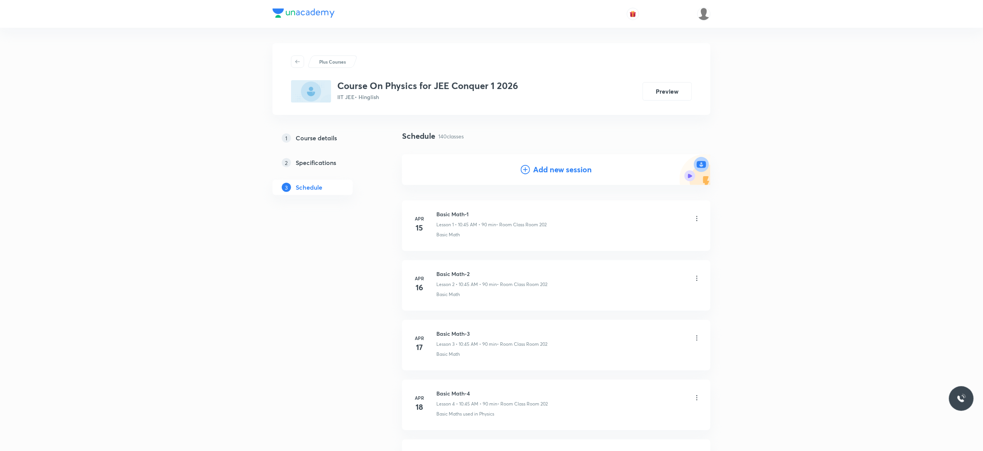
click at [524, 171] on icon at bounding box center [525, 169] width 9 height 9
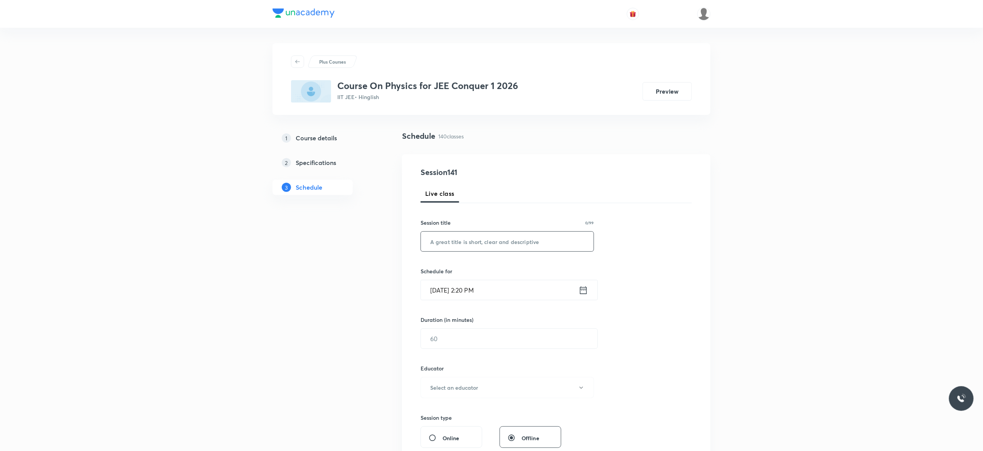
click at [447, 242] on input "text" at bounding box center [507, 242] width 173 height 20
paste input "Wave Motion - 6"
type input "Wave Motion - 7"
click at [583, 290] on icon at bounding box center [584, 290] width 10 height 11
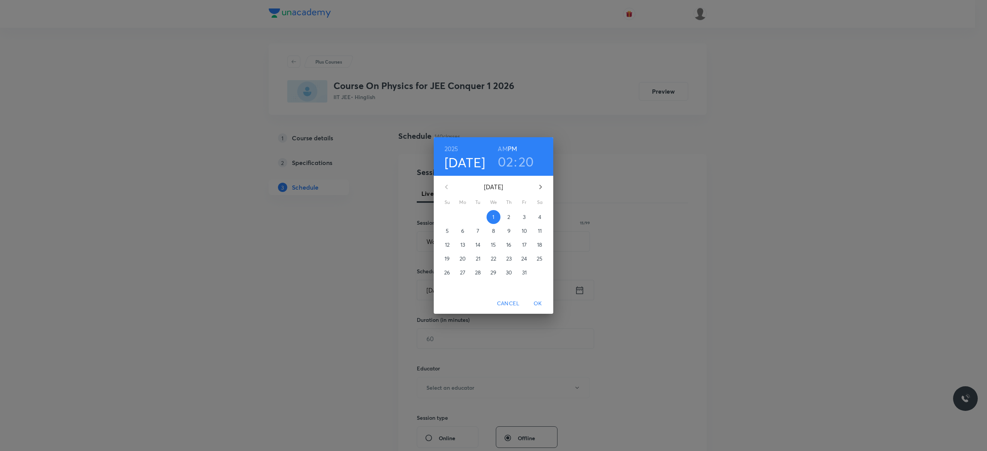
click at [523, 215] on p "3" at bounding box center [524, 217] width 3 height 8
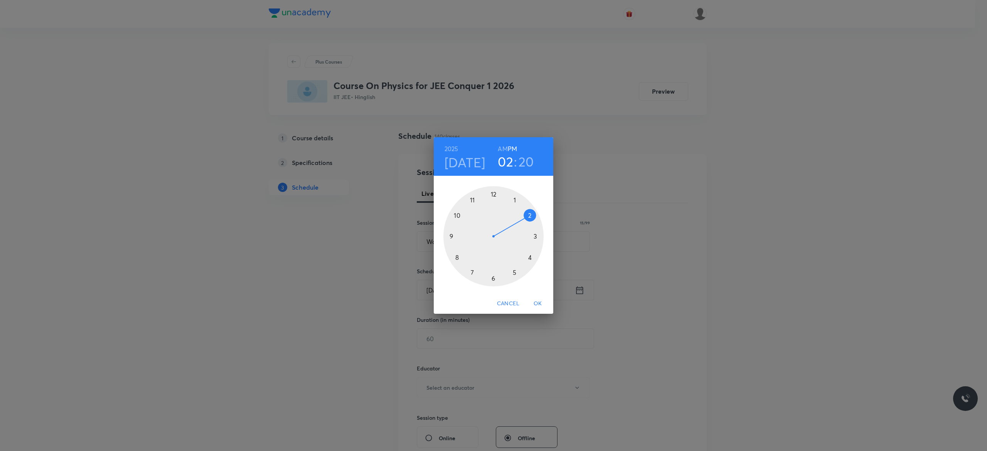
click at [502, 148] on h6 "AM" at bounding box center [503, 148] width 10 height 11
click at [455, 216] on div at bounding box center [493, 236] width 100 height 100
click at [452, 236] on div at bounding box center [493, 236] width 100 height 100
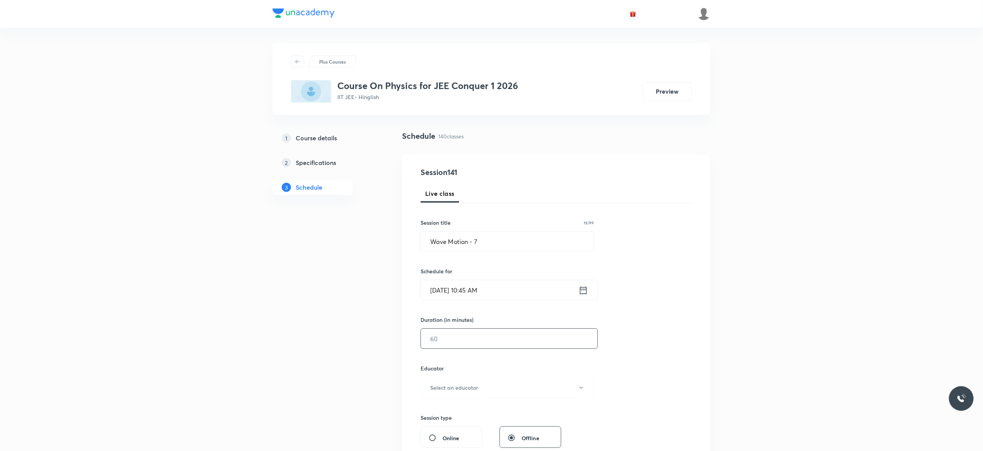
click at [458, 335] on input "text" at bounding box center [509, 339] width 177 height 20
type input "90"
click at [582, 389] on icon "button" at bounding box center [581, 388] width 6 height 6
click at [441, 407] on span "Akash Mishra" at bounding box center [506, 409] width 169 height 8
click at [628, 369] on div "Session 141 Live class Session title 15/99 Wave Motion - 7 ​ Schedule for Oct 3…" at bounding box center [556, 372] width 271 height 411
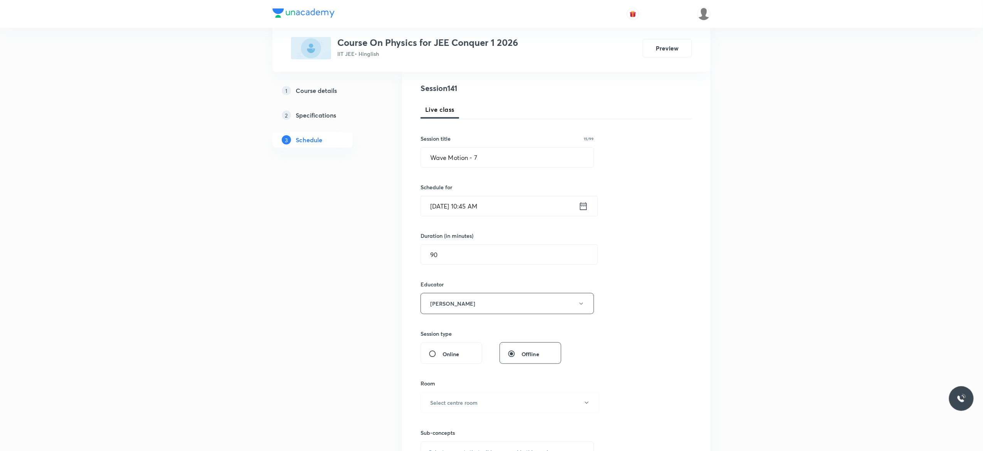
scroll to position [278, 0]
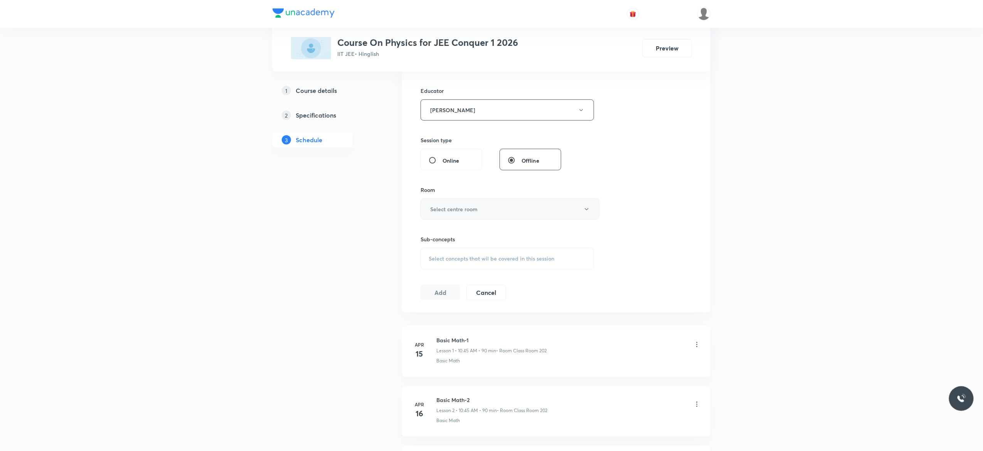
click at [586, 210] on icon "button" at bounding box center [587, 209] width 6 height 6
click at [435, 239] on span "Class Room 101" at bounding box center [506, 236] width 169 height 8
click at [432, 266] on div "Select concepts that wil be covered in this session" at bounding box center [507, 259] width 173 height 22
type input "Wave Motion"
click at [431, 320] on input "checkbox" at bounding box center [432, 319] width 11 height 8
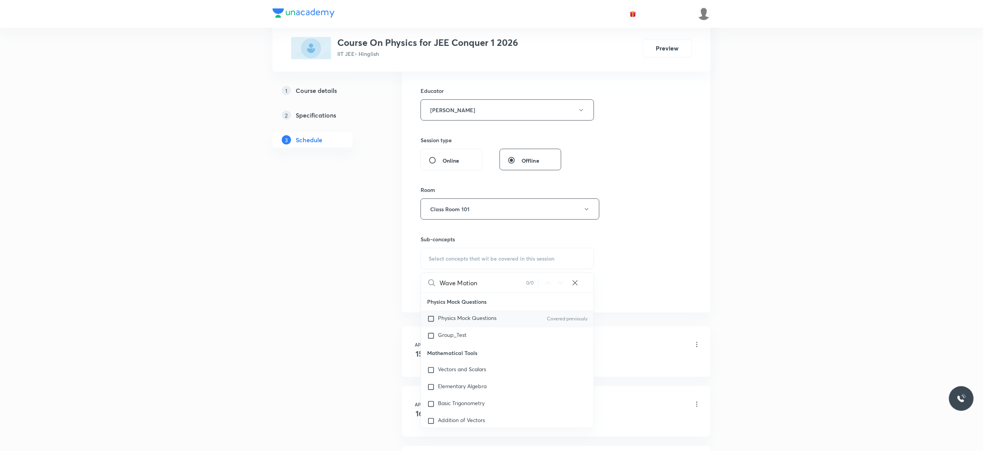
checkbox input "true"
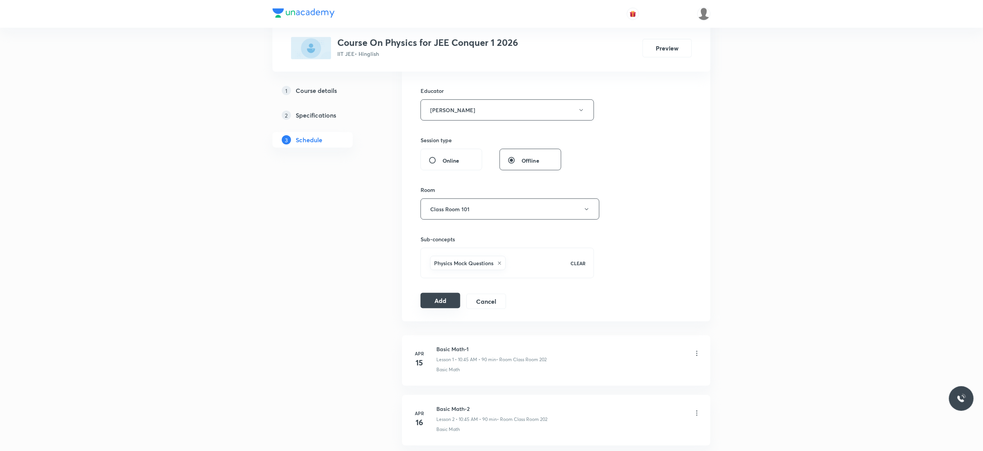
click at [436, 303] on button "Add" at bounding box center [441, 300] width 40 height 15
click at [671, 180] on div "Session 141 Live class Session title 15/99 Wave Motion - 7 ​ Schedule for Oct 3…" at bounding box center [556, 99] width 271 height 420
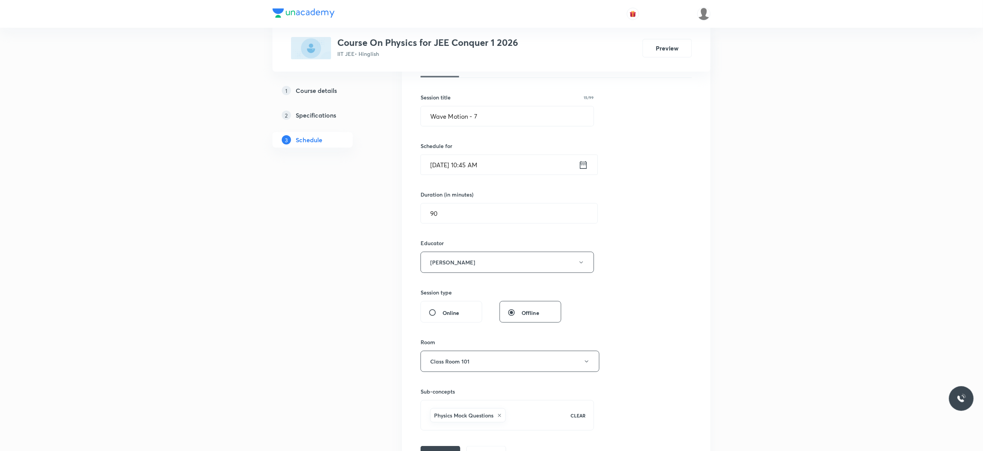
scroll to position [123, 0]
click at [581, 168] on icon at bounding box center [584, 167] width 10 height 11
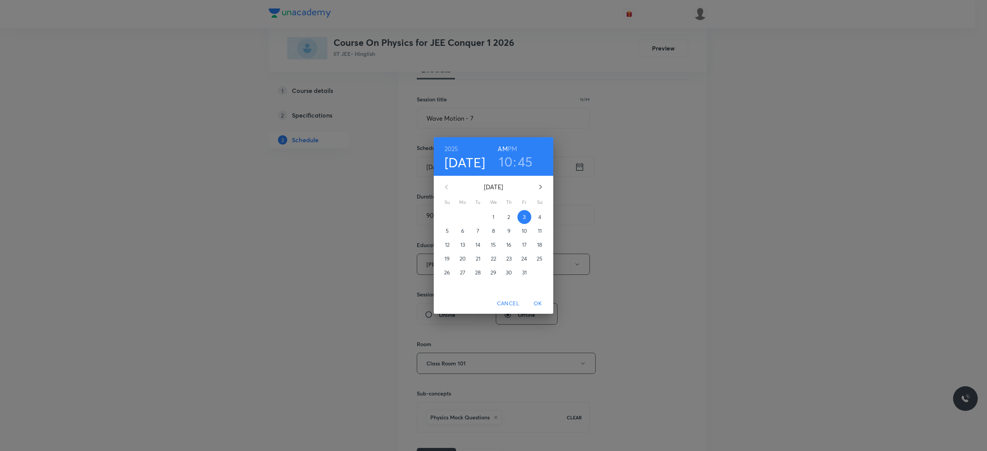
click at [503, 161] on h3 "10" at bounding box center [505, 161] width 13 height 16
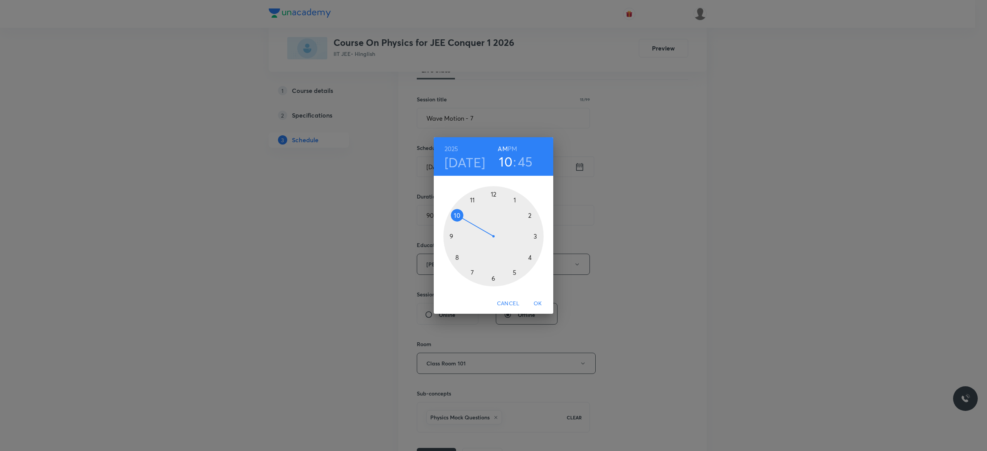
click at [511, 147] on h6 "PM" at bounding box center [512, 148] width 9 height 11
click at [494, 195] on div at bounding box center [493, 236] width 100 height 100
click at [493, 280] on div at bounding box center [493, 236] width 100 height 100
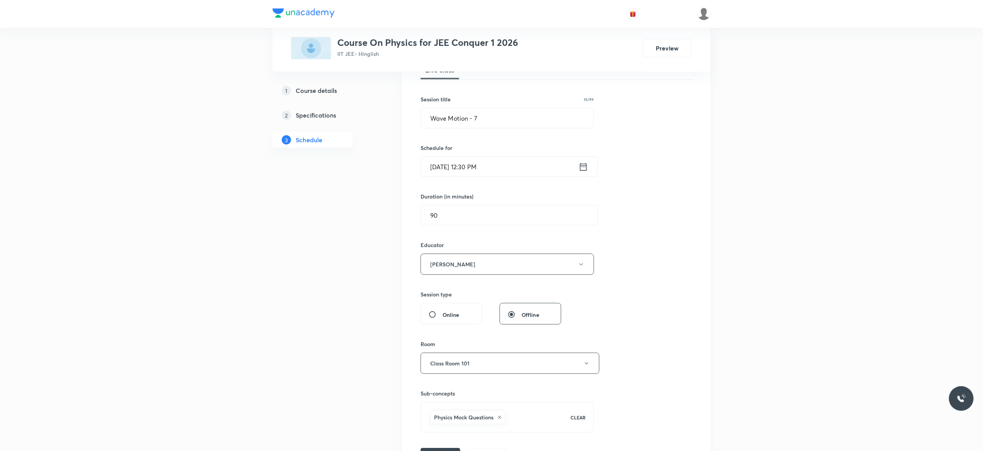
click at [660, 348] on div "Session 141 Live class Session title 15/99 Wave Motion - 7 ​ Schedule for Oct 3…" at bounding box center [556, 253] width 271 height 420
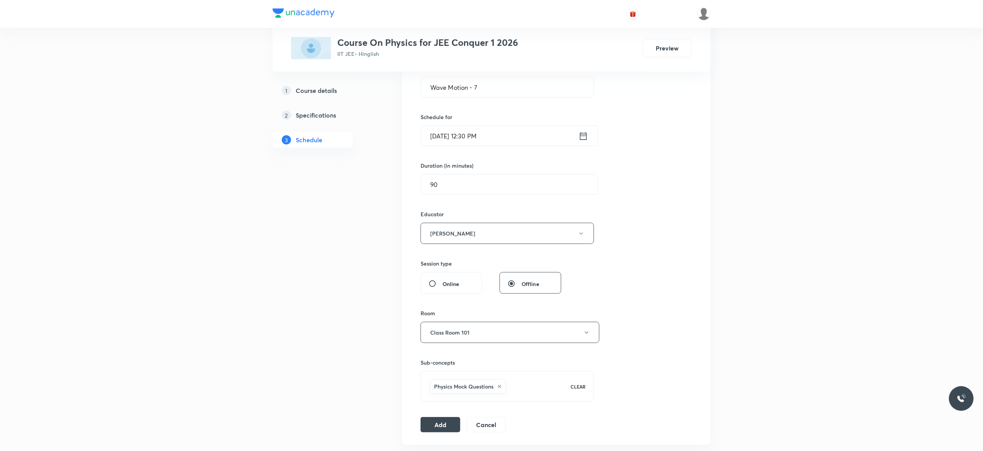
scroll to position [216, 0]
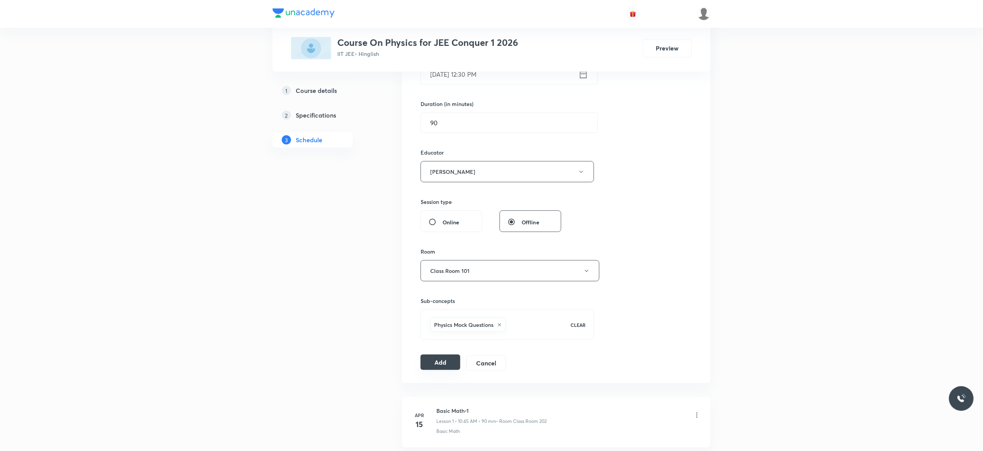
click at [440, 365] on button "Add" at bounding box center [441, 362] width 40 height 15
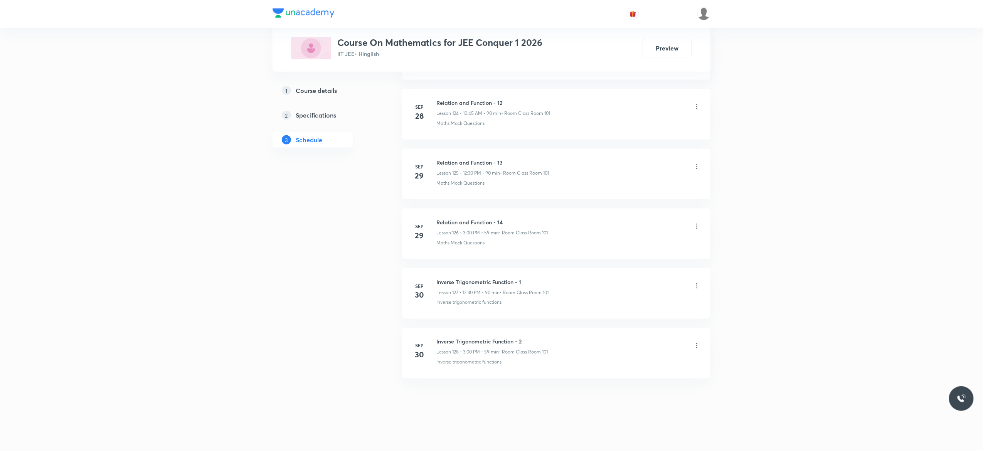
scroll to position [7849, 0]
drag, startPoint x: 528, startPoint y: 338, endPoint x: 435, endPoint y: 339, distance: 92.9
click at [435, 339] on div "[DATE] Inverse Trigonometric Function - 2 Lesson 128 • 3:00 PM • 59 min • Room …" at bounding box center [556, 352] width 289 height 28
copy h6 "Inverse Trigonometric Function - 2"
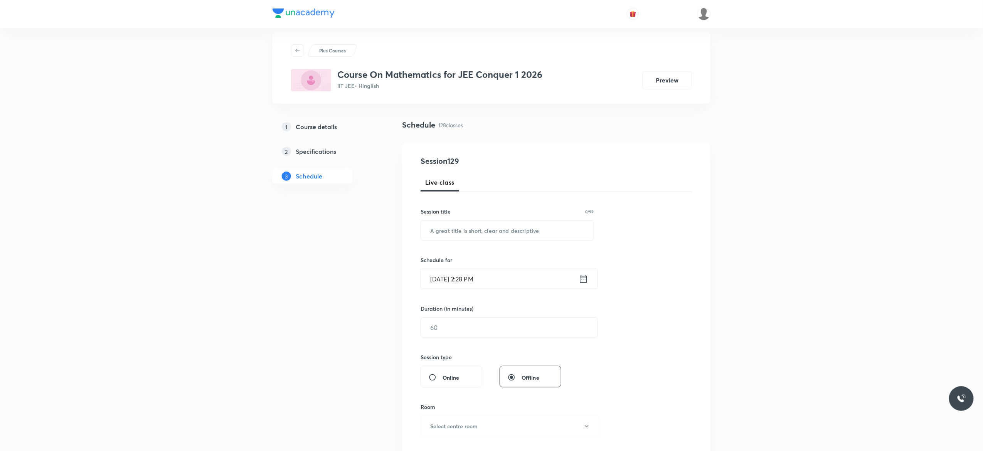
scroll to position [0, 0]
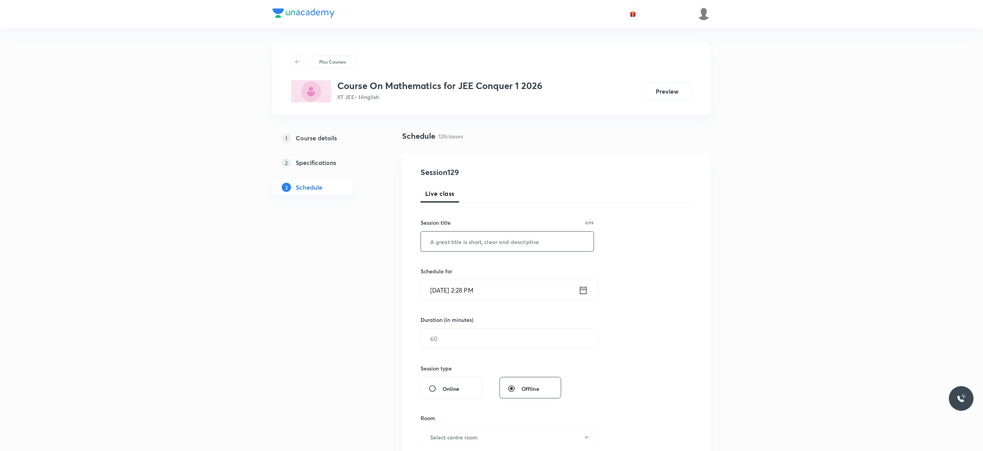
click at [465, 241] on input "text" at bounding box center [507, 242] width 173 height 20
paste input "Inverse Trigonometric Function - 2"
type input "Inverse Trigonometric Function - 3"
click at [585, 293] on icon at bounding box center [584, 290] width 10 height 11
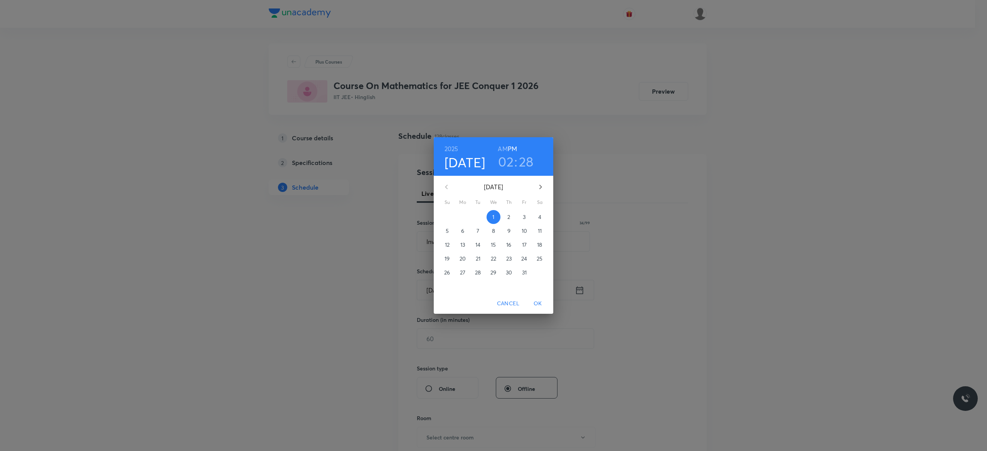
click at [503, 149] on h6 "AM" at bounding box center [503, 148] width 10 height 11
click at [522, 215] on span "3" at bounding box center [524, 217] width 14 height 8
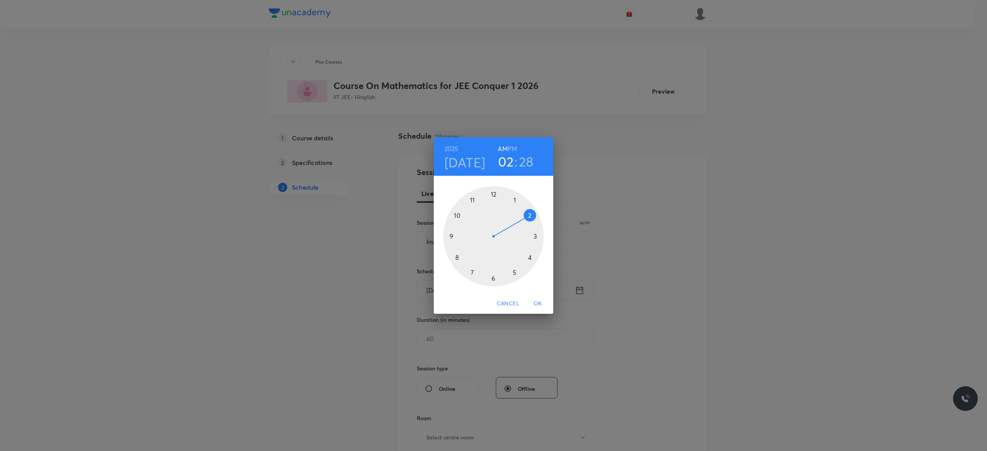
click at [454, 214] on div at bounding box center [493, 236] width 100 height 100
click at [451, 239] on div at bounding box center [493, 236] width 100 height 100
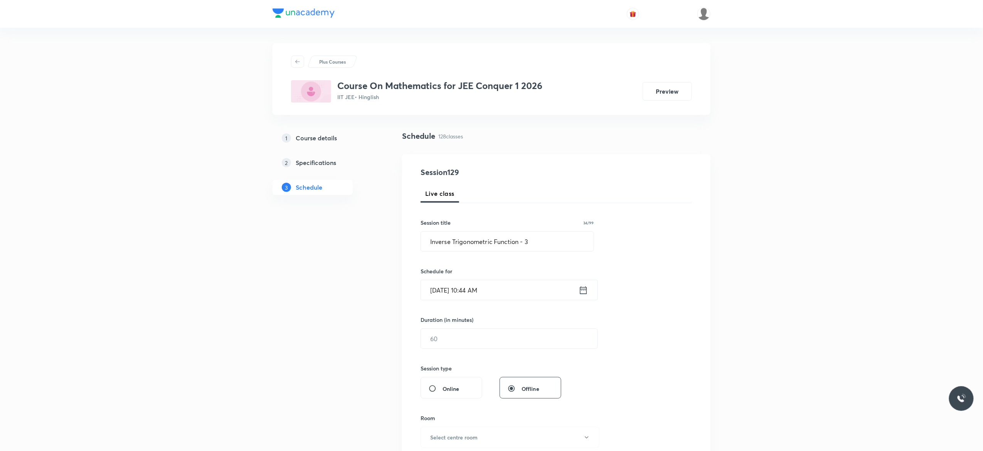
click at [584, 293] on icon at bounding box center [584, 290] width 10 height 11
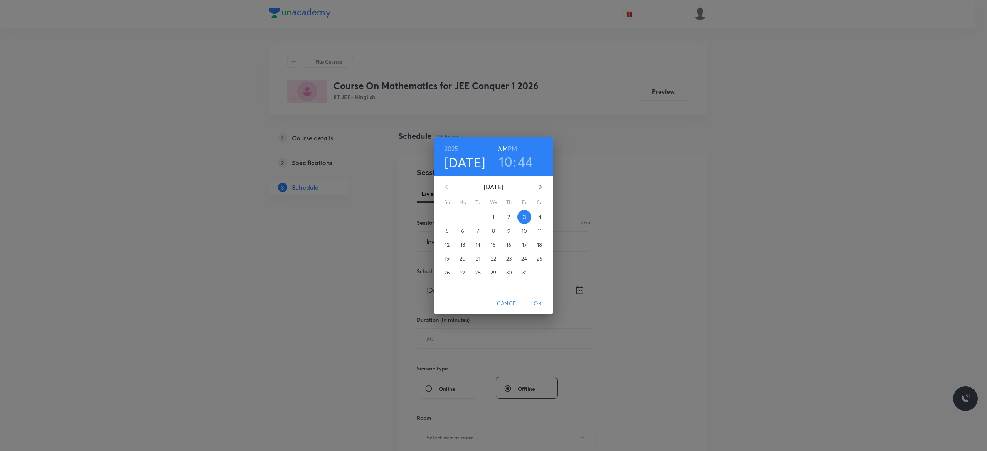
click at [525, 161] on h3 "44" at bounding box center [525, 161] width 15 height 16
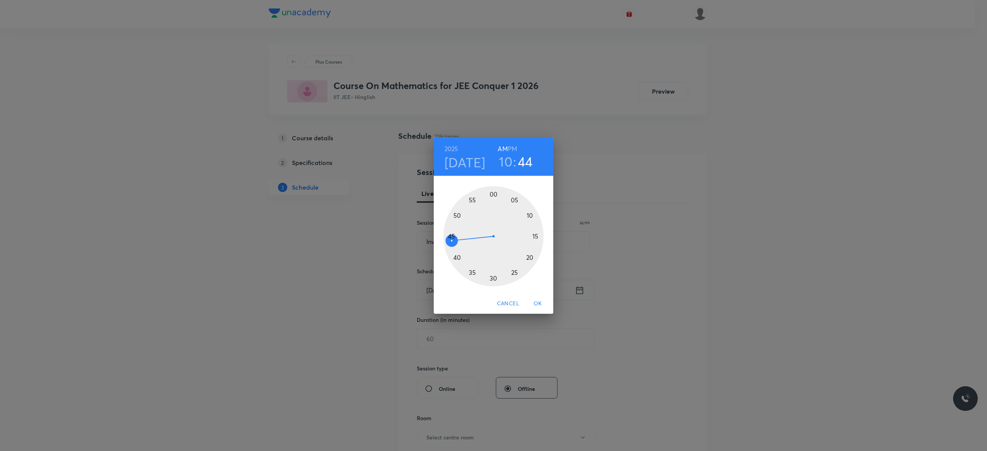
click at [450, 236] on div at bounding box center [493, 236] width 100 height 100
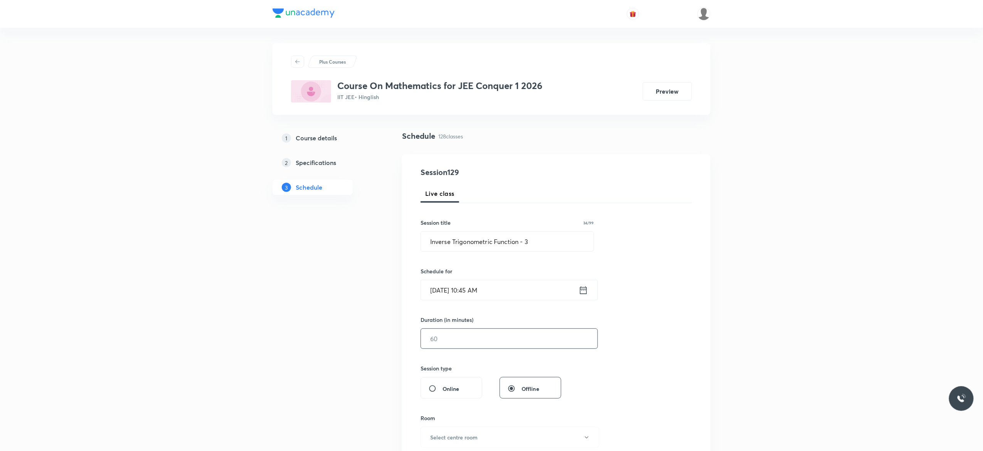
click at [458, 338] on input "text" at bounding box center [509, 339] width 177 height 20
type input "90"
click at [643, 350] on div "Session 129 Live class Session title 34/99 Inverse Trigonometric Function - 3 ​…" at bounding box center [556, 348] width 271 height 362
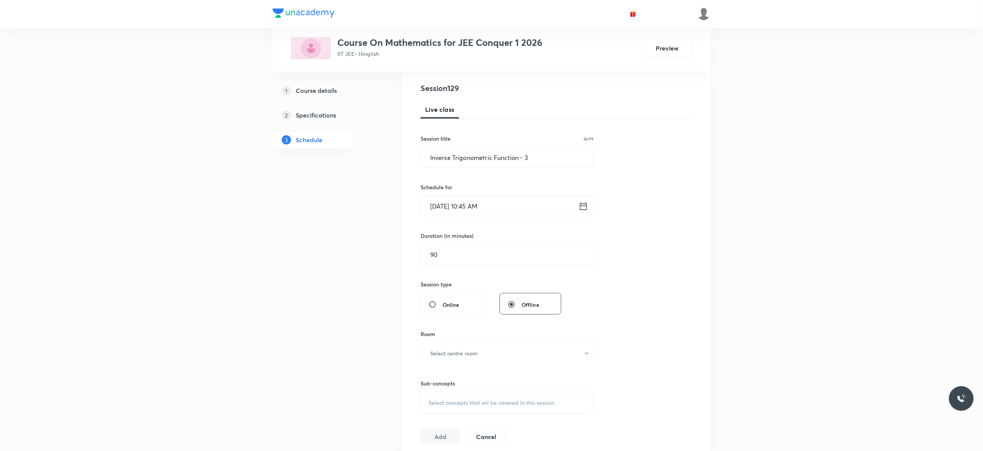
scroll to position [216, 0]
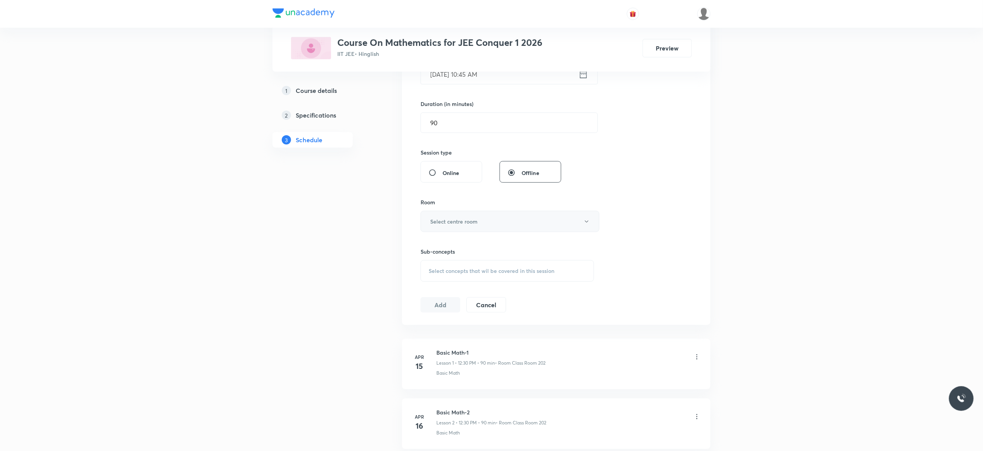
click at [586, 225] on icon "button" at bounding box center [587, 222] width 6 height 6
click at [458, 247] on span "Class Room 101" at bounding box center [506, 248] width 169 height 8
click at [436, 276] on div "Select concepts that wil be covered in this session" at bounding box center [507, 271] width 173 height 22
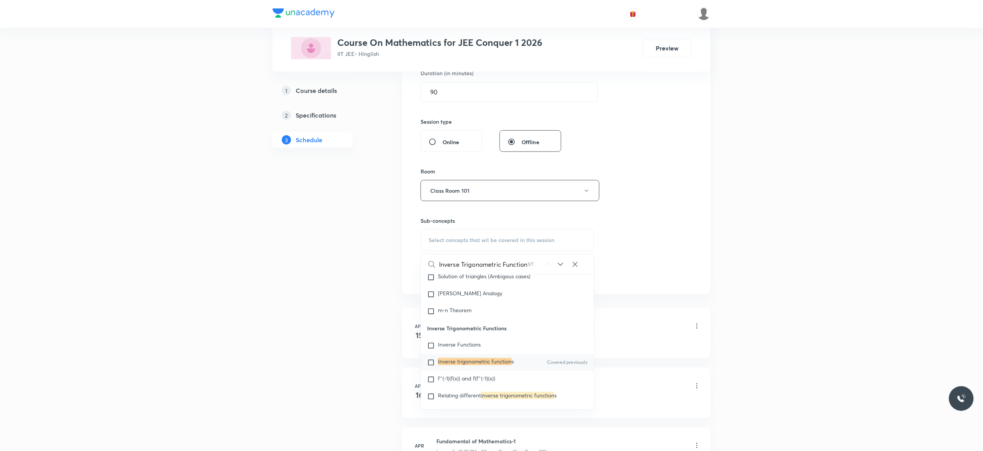
scroll to position [3805, 0]
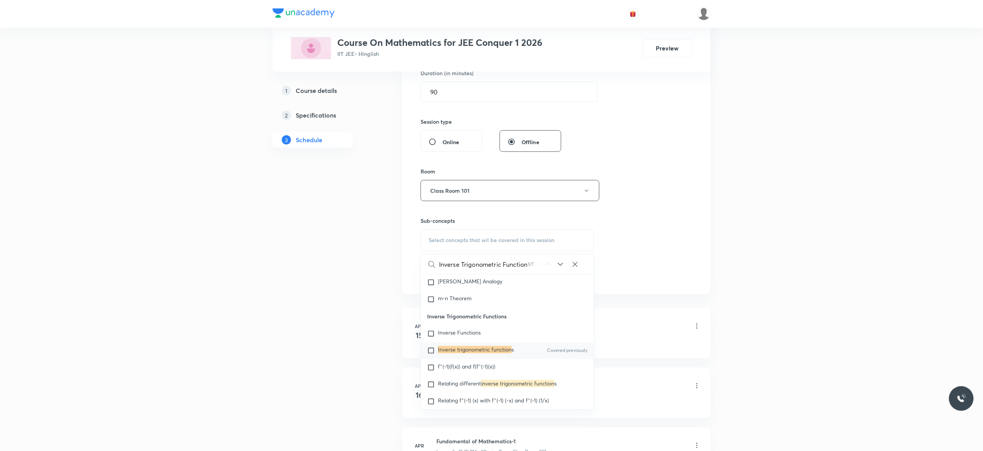
type input "Inverse Trigonometric Function"
click at [431, 355] on input "checkbox" at bounding box center [432, 351] width 11 height 8
checkbox input "true"
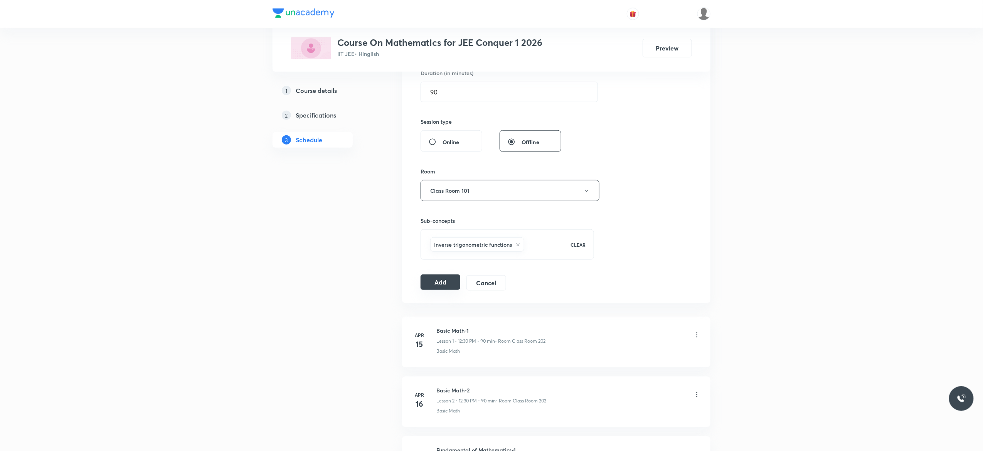
click at [438, 285] on button "Add" at bounding box center [441, 281] width 40 height 15
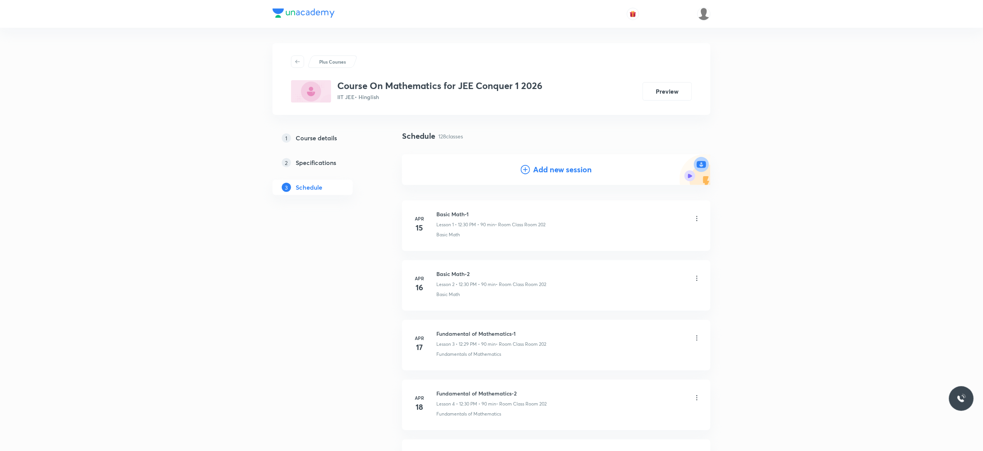
click at [524, 173] on icon at bounding box center [525, 169] width 9 height 9
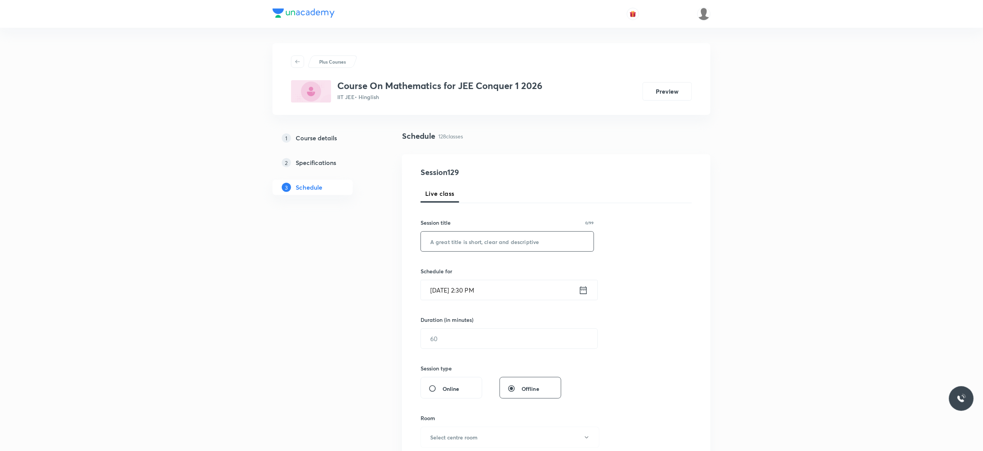
click at [469, 241] on input "text" at bounding box center [507, 242] width 173 height 20
paste input "Inverse Trigonometric Function - 2"
type input "Inverse Trigonometric Function - 4"
click at [583, 289] on icon at bounding box center [584, 290] width 10 height 11
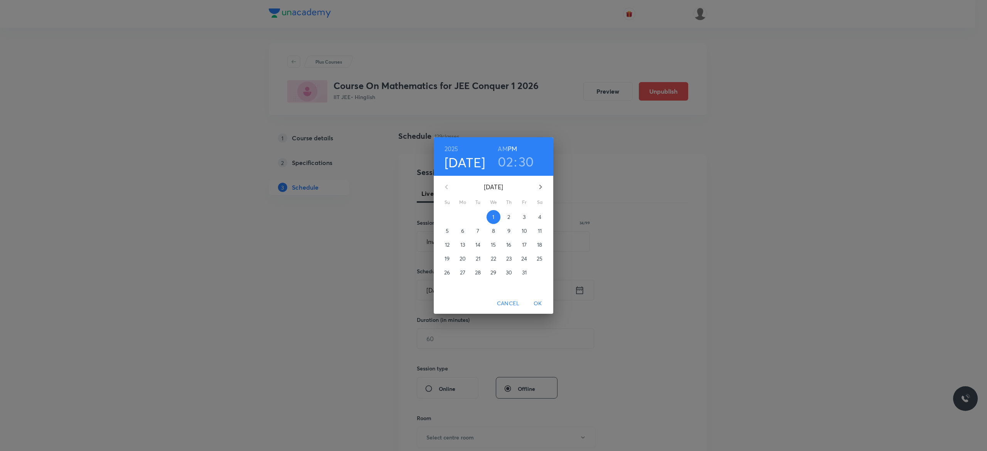
click at [527, 216] on span "3" at bounding box center [524, 217] width 14 height 8
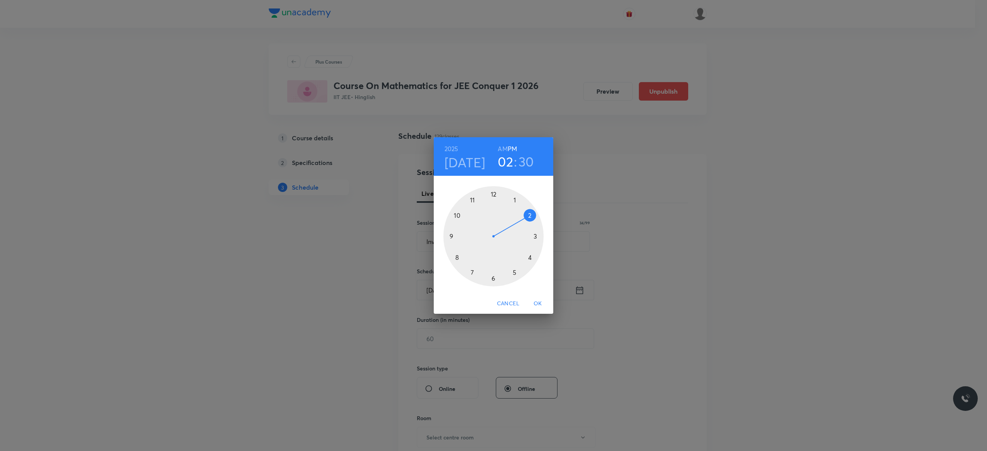
click at [534, 234] on div at bounding box center [493, 236] width 100 height 100
click at [500, 298] on button "Cancel" at bounding box center [508, 303] width 29 height 14
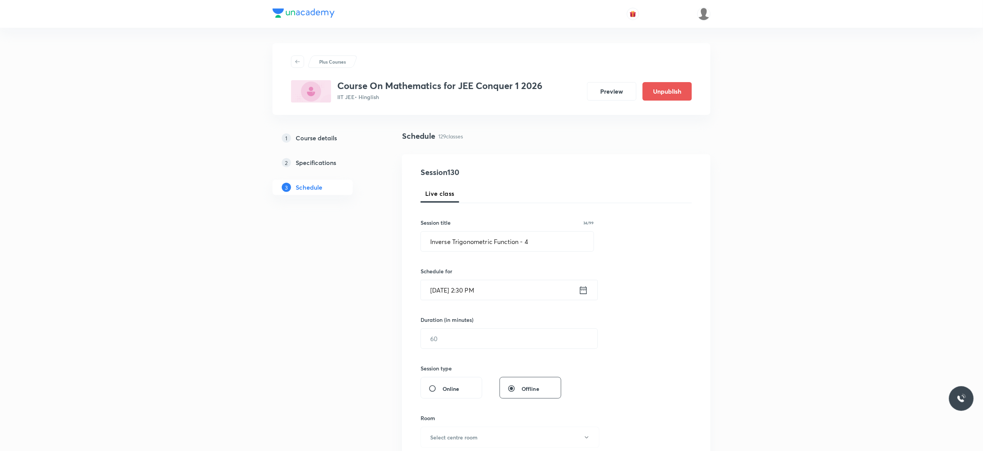
click at [583, 291] on icon at bounding box center [584, 290] width 10 height 11
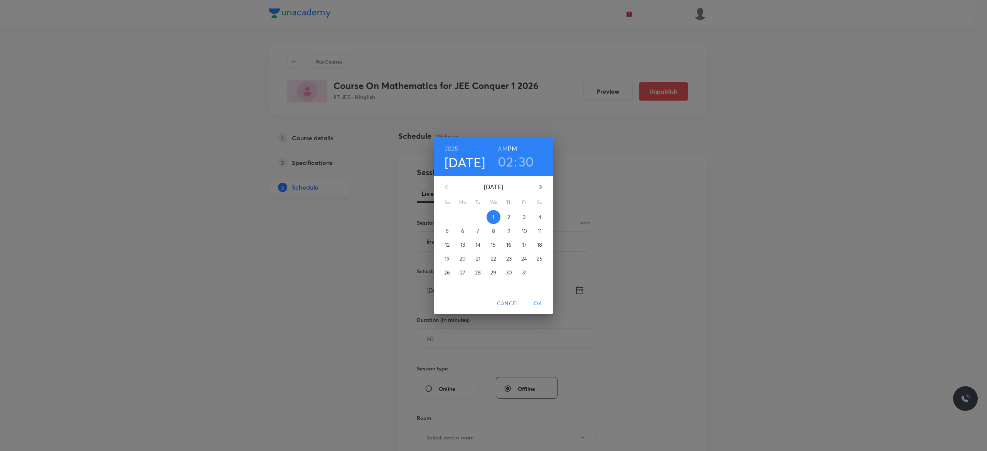
click at [525, 215] on p "3" at bounding box center [524, 217] width 3 height 8
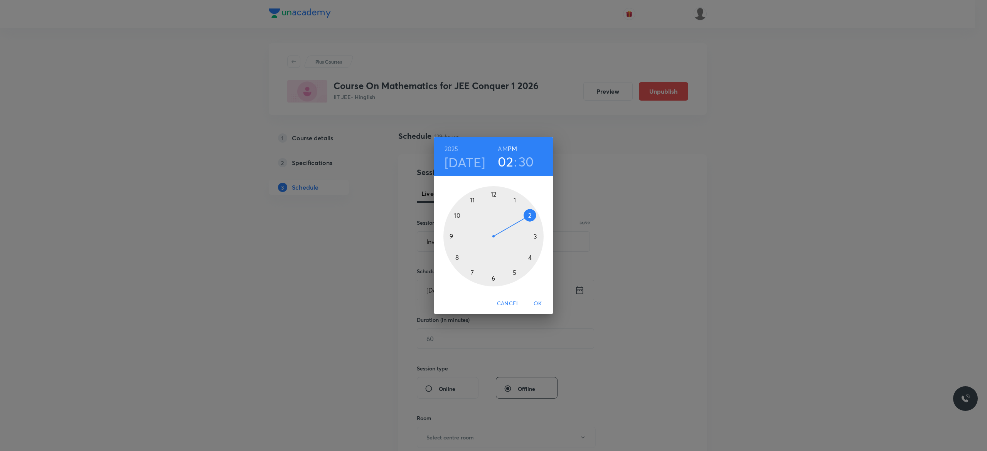
click at [535, 236] on div at bounding box center [493, 236] width 100 height 100
click at [493, 194] on div at bounding box center [493, 236] width 100 height 100
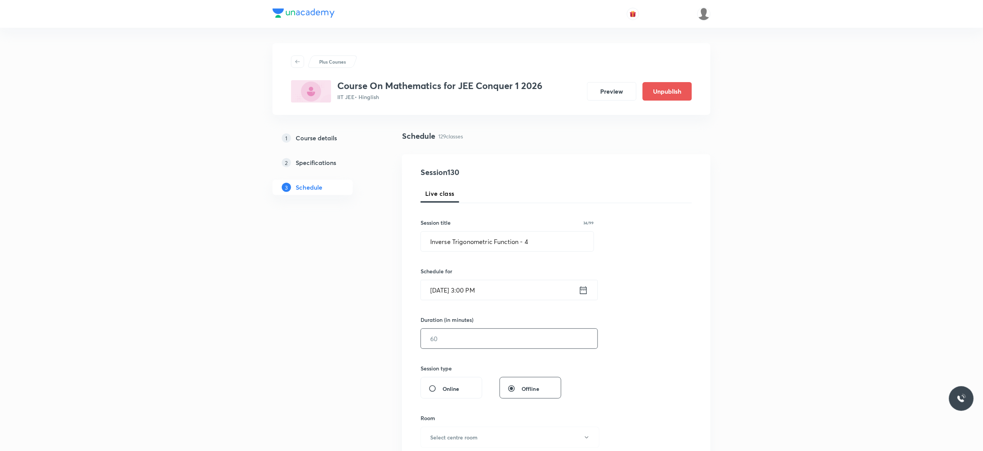
click at [472, 340] on input "text" at bounding box center [509, 339] width 177 height 20
type input "59"
click at [632, 358] on div "Session 130 Live class Session title 34/99 Inverse Trigonometric Function - 4 ​…" at bounding box center [556, 348] width 271 height 362
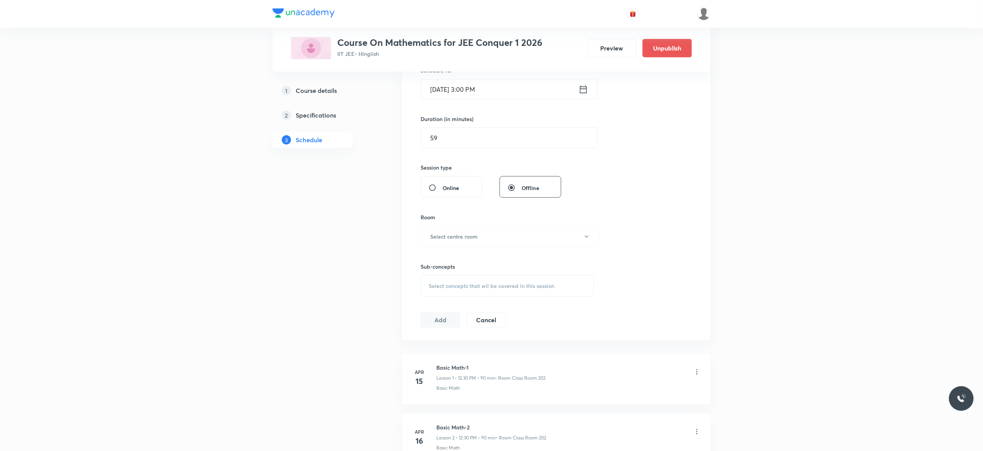
scroll to position [216, 0]
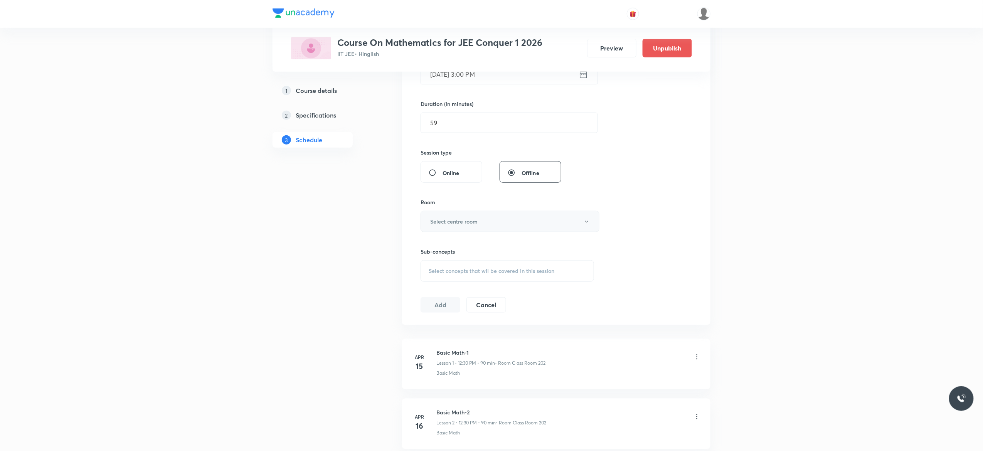
click at [587, 223] on icon "button" at bounding box center [587, 222] width 6 height 6
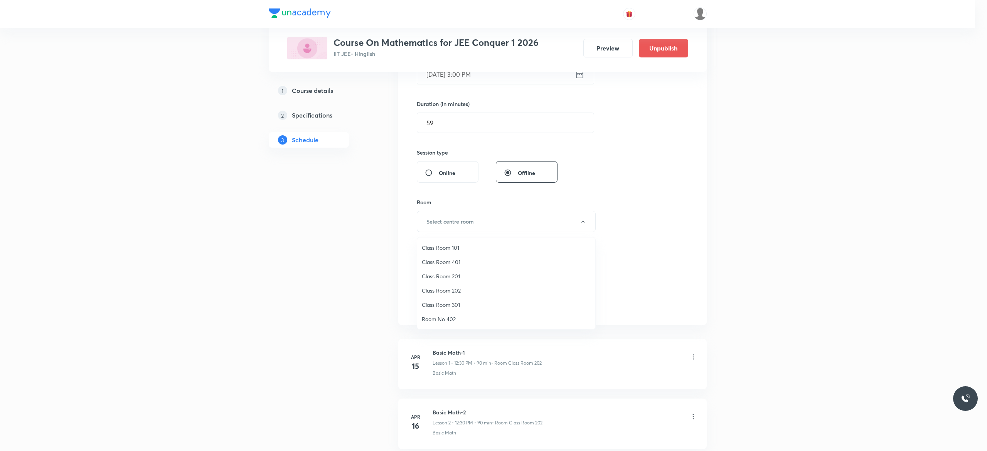
click at [459, 244] on span "Class Room 101" at bounding box center [506, 248] width 169 height 8
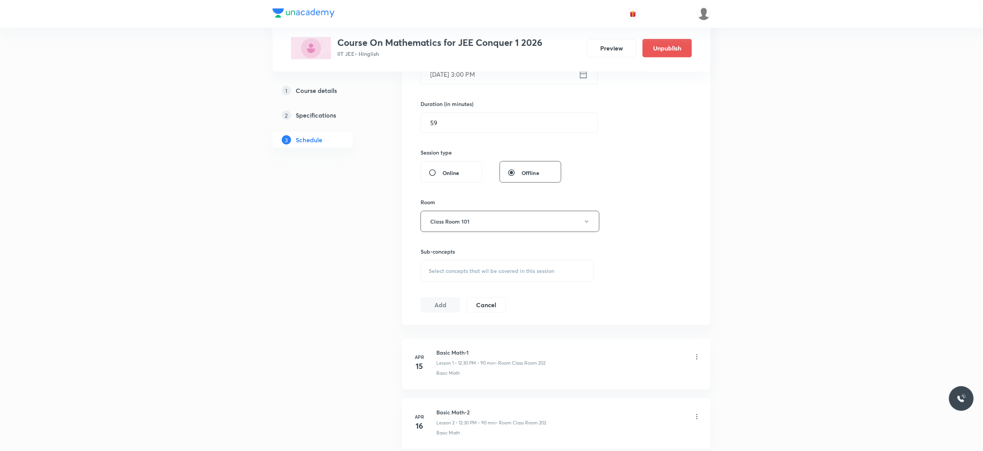
click at [445, 274] on span "Select concepts that wil be covered in this session" at bounding box center [492, 271] width 126 height 6
click at [430, 335] on input "checkbox" at bounding box center [432, 331] width 11 height 8
checkbox input "true"
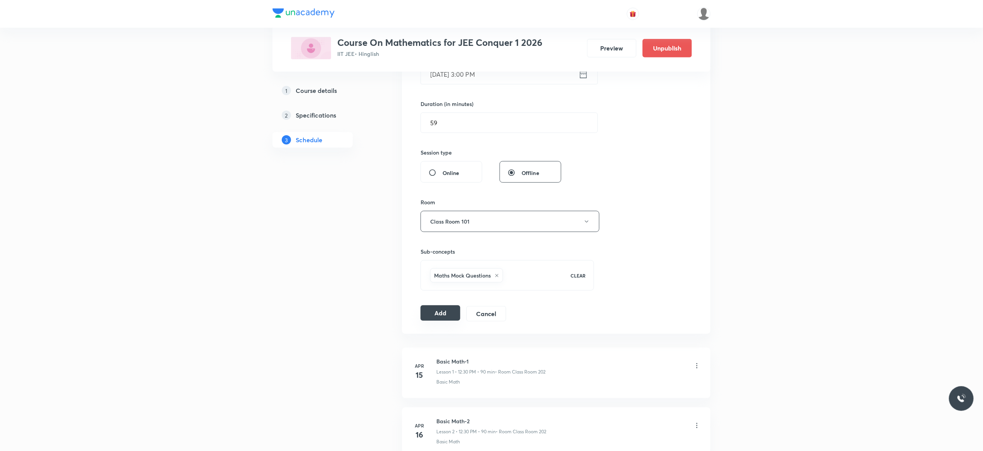
click at [437, 315] on button "Add" at bounding box center [441, 312] width 40 height 15
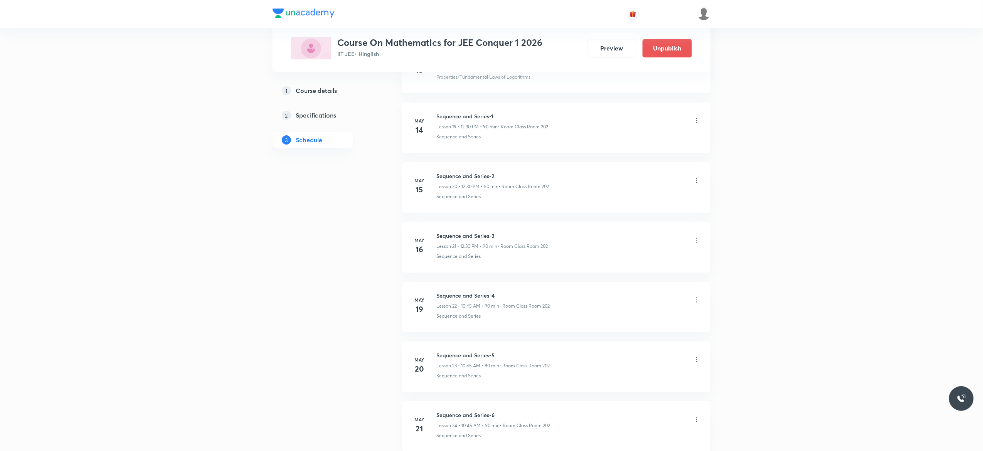
scroll to position [1295, 0]
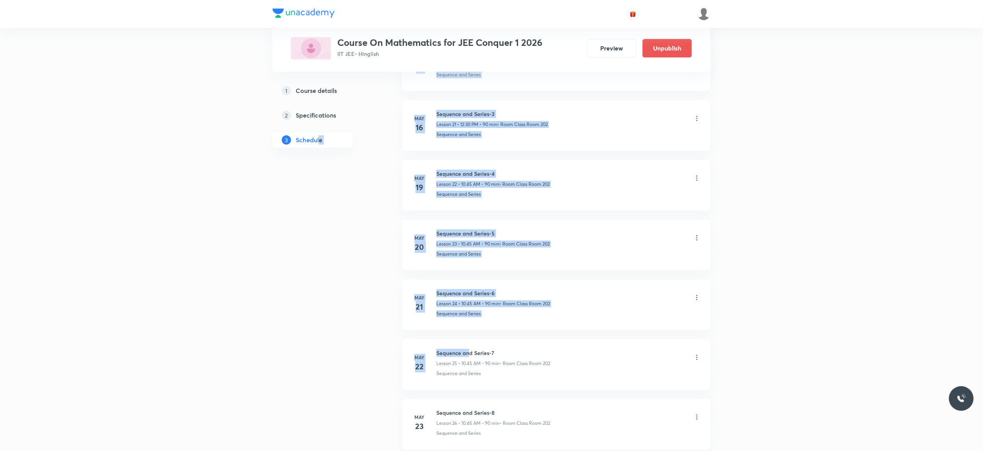
drag, startPoint x: 469, startPoint y: 346, endPoint x: 318, endPoint y: 332, distance: 151.7
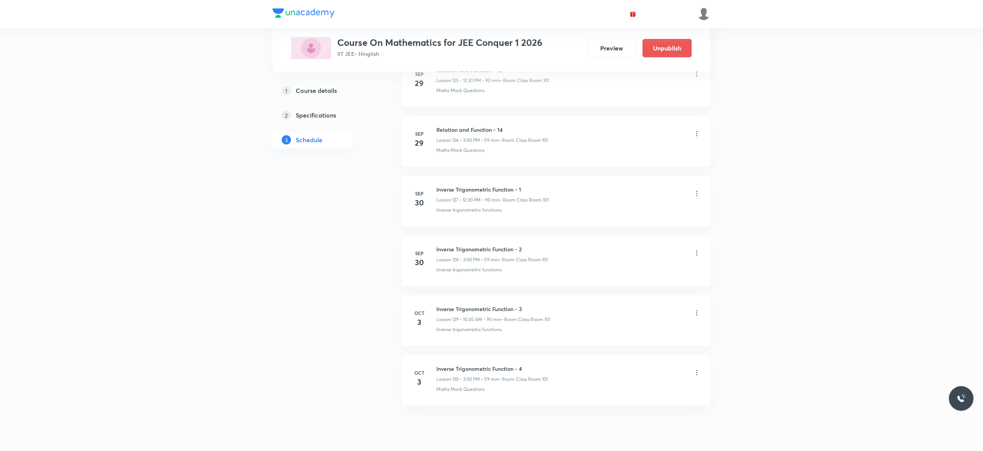
scroll to position [7614, 0]
